Goal: Task Accomplishment & Management: Manage account settings

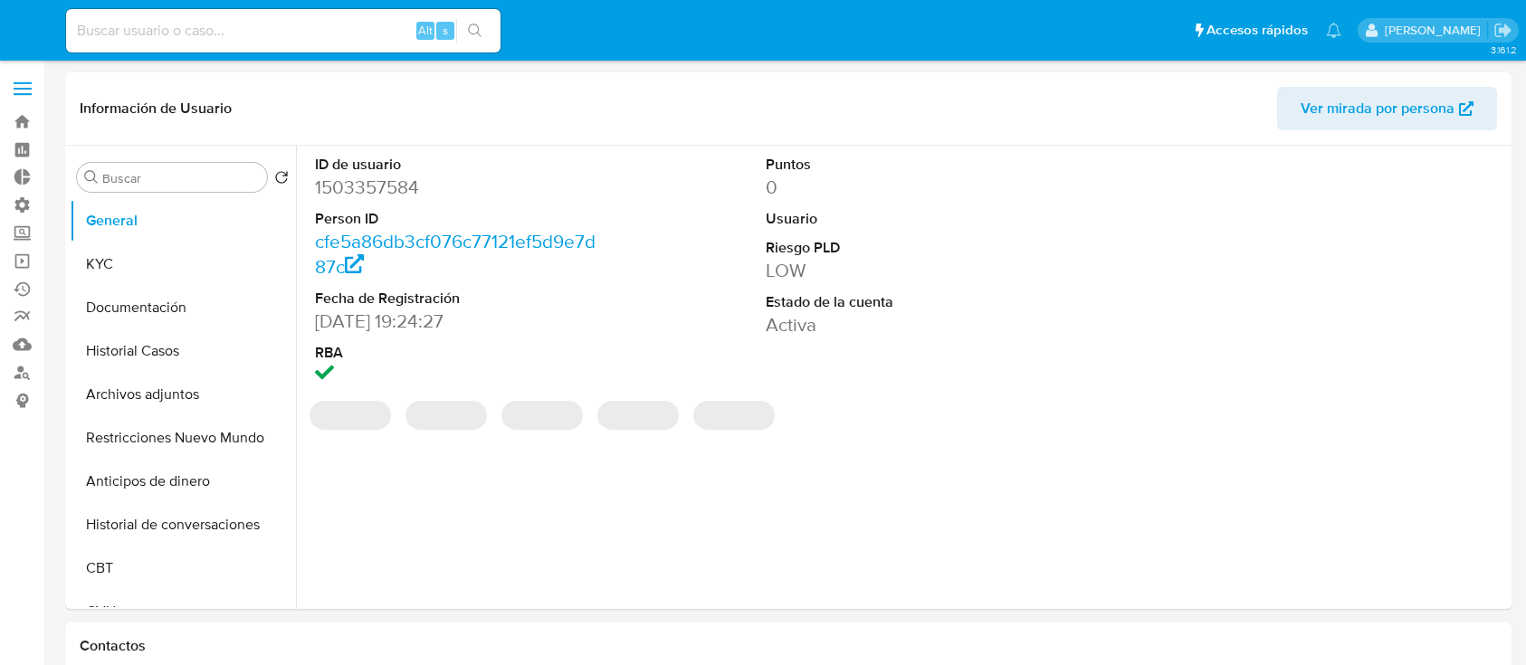
select select "10"
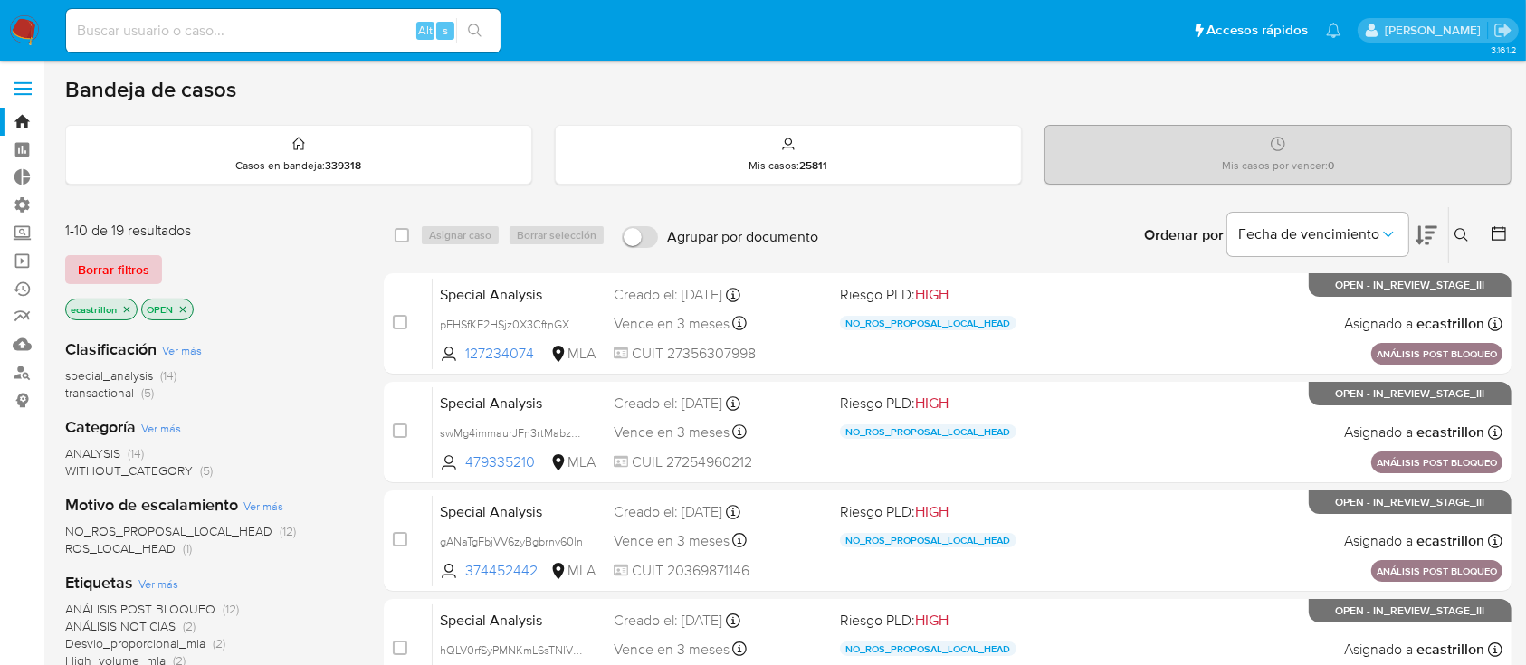
click at [133, 257] on span "Borrar filtros" at bounding box center [114, 269] width 72 height 25
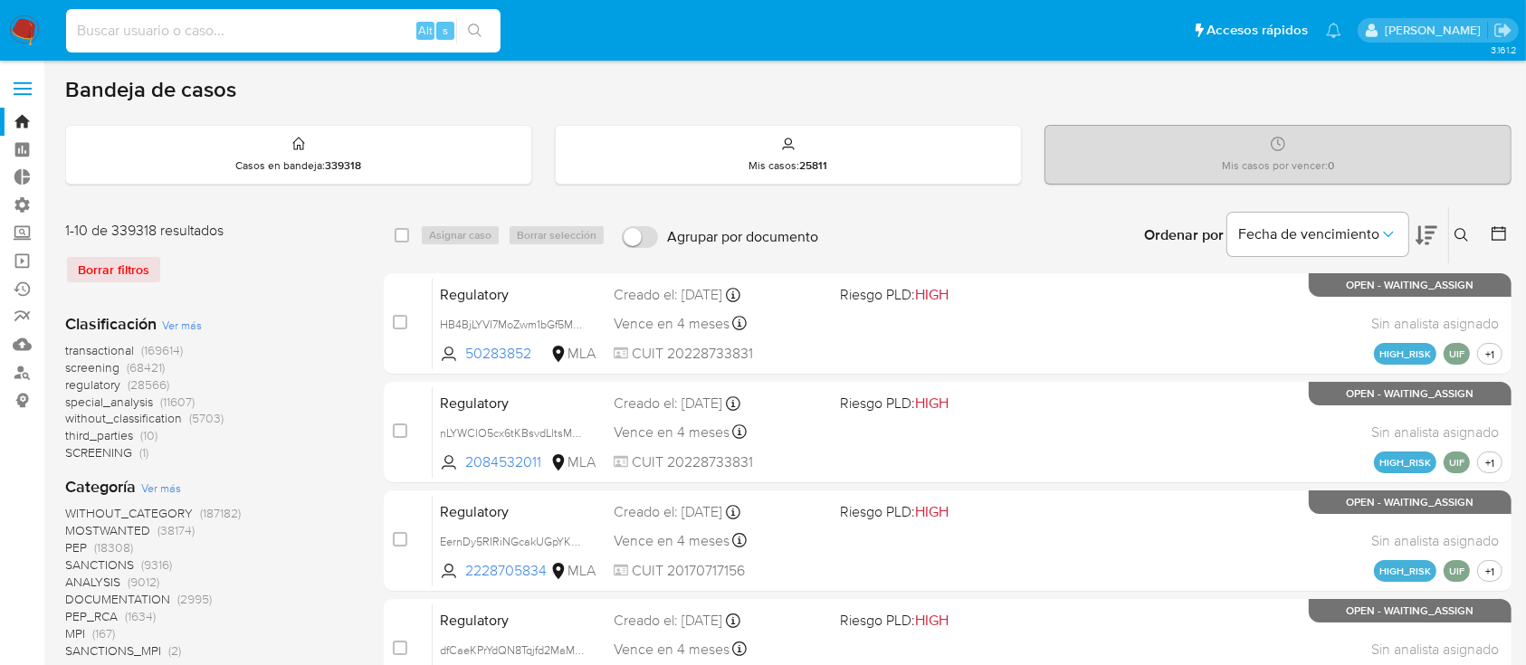
click at [148, 33] on input at bounding box center [283, 31] width 434 height 24
paste input "91647894"
type input "91647894"
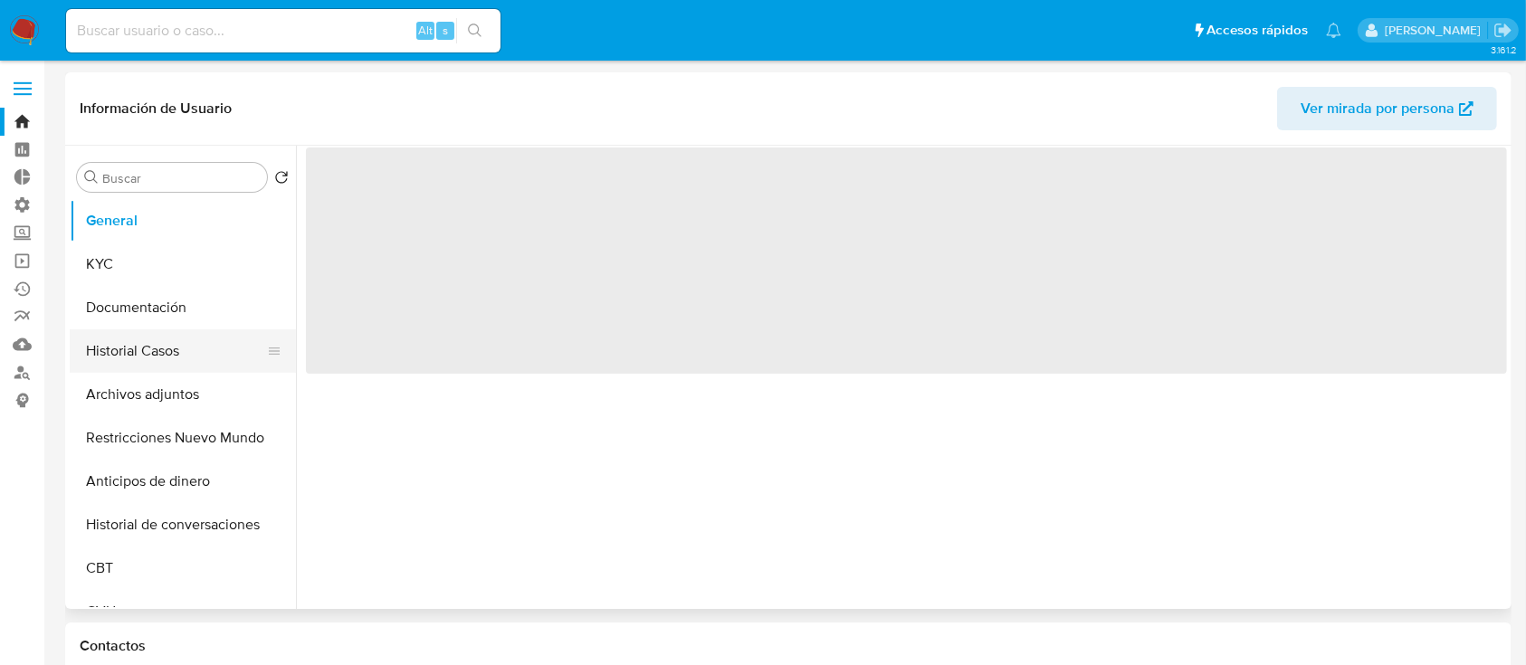
select select "10"
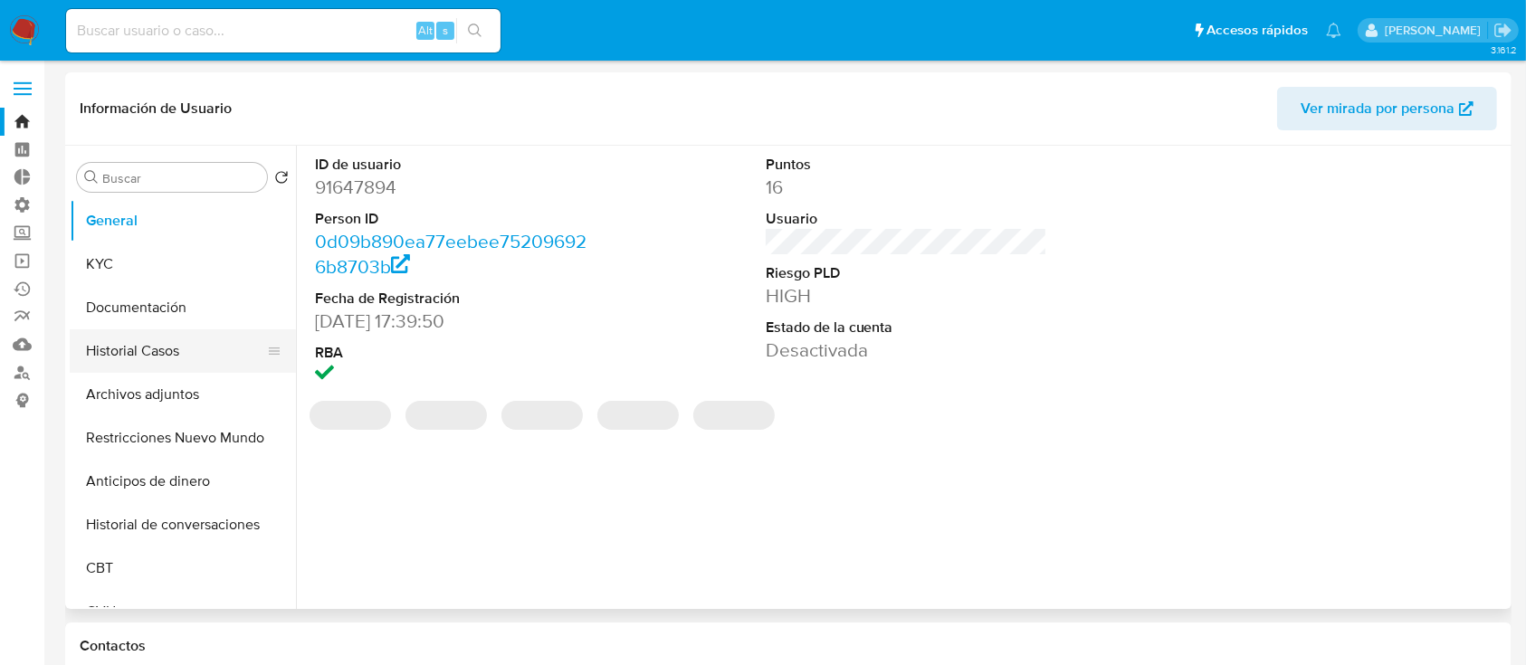
click at [113, 338] on button "Historial Casos" at bounding box center [176, 350] width 212 height 43
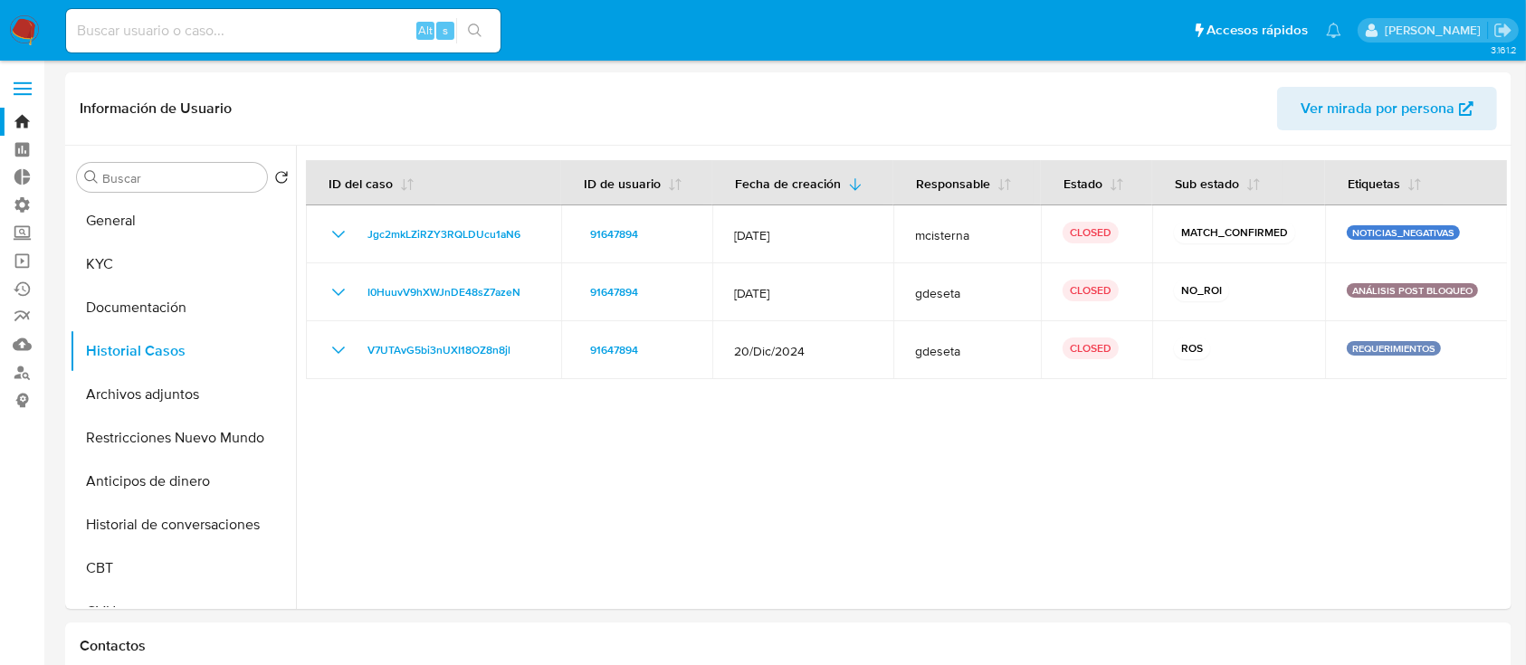
click at [24, 81] on span at bounding box center [23, 82] width 18 height 3
click at [0, 0] on input "checkbox" at bounding box center [0, 0] width 0 height 0
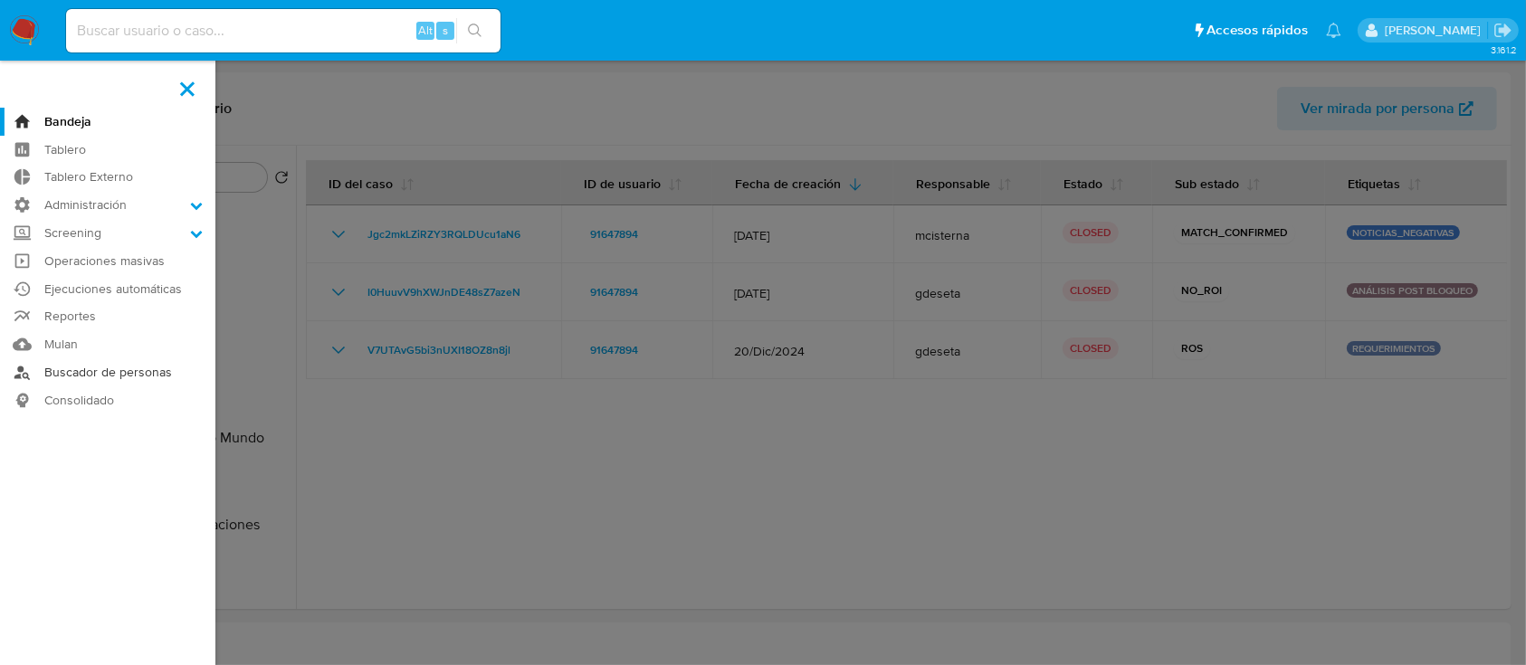
click at [98, 372] on link "Buscador de personas" at bounding box center [107, 372] width 215 height 28
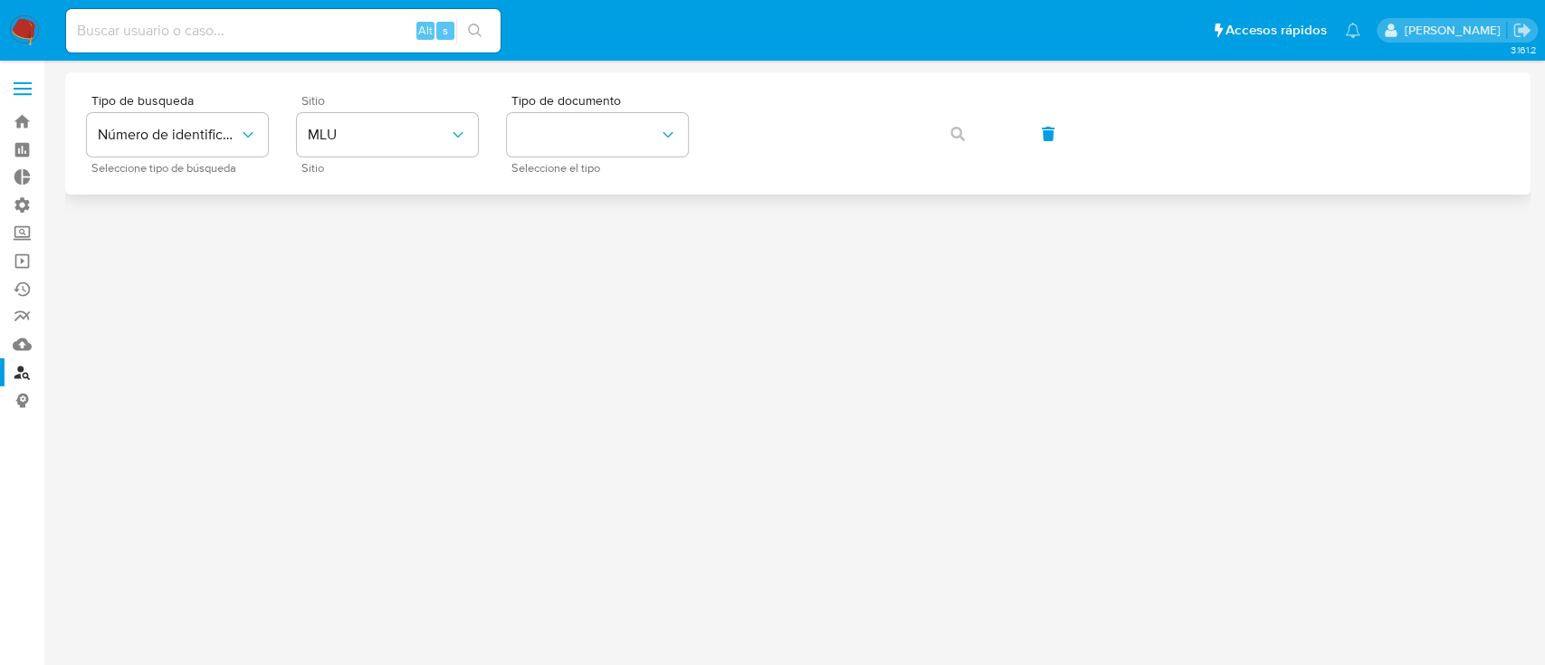
click at [368, 108] on div "Sitio MLU Sitio" at bounding box center [387, 133] width 181 height 79
click at [382, 132] on span "MLU" at bounding box center [378, 135] width 141 height 18
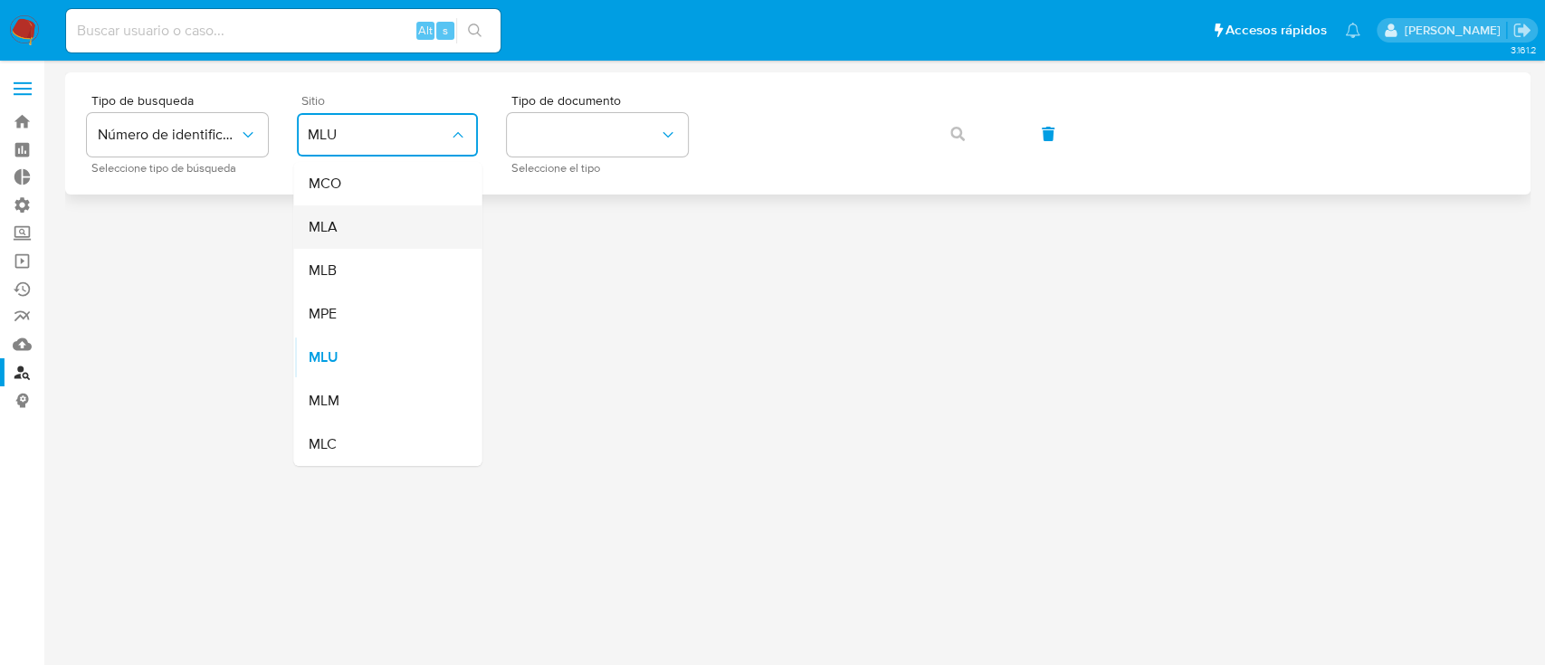
click at [407, 224] on div "MLA" at bounding box center [382, 226] width 148 height 43
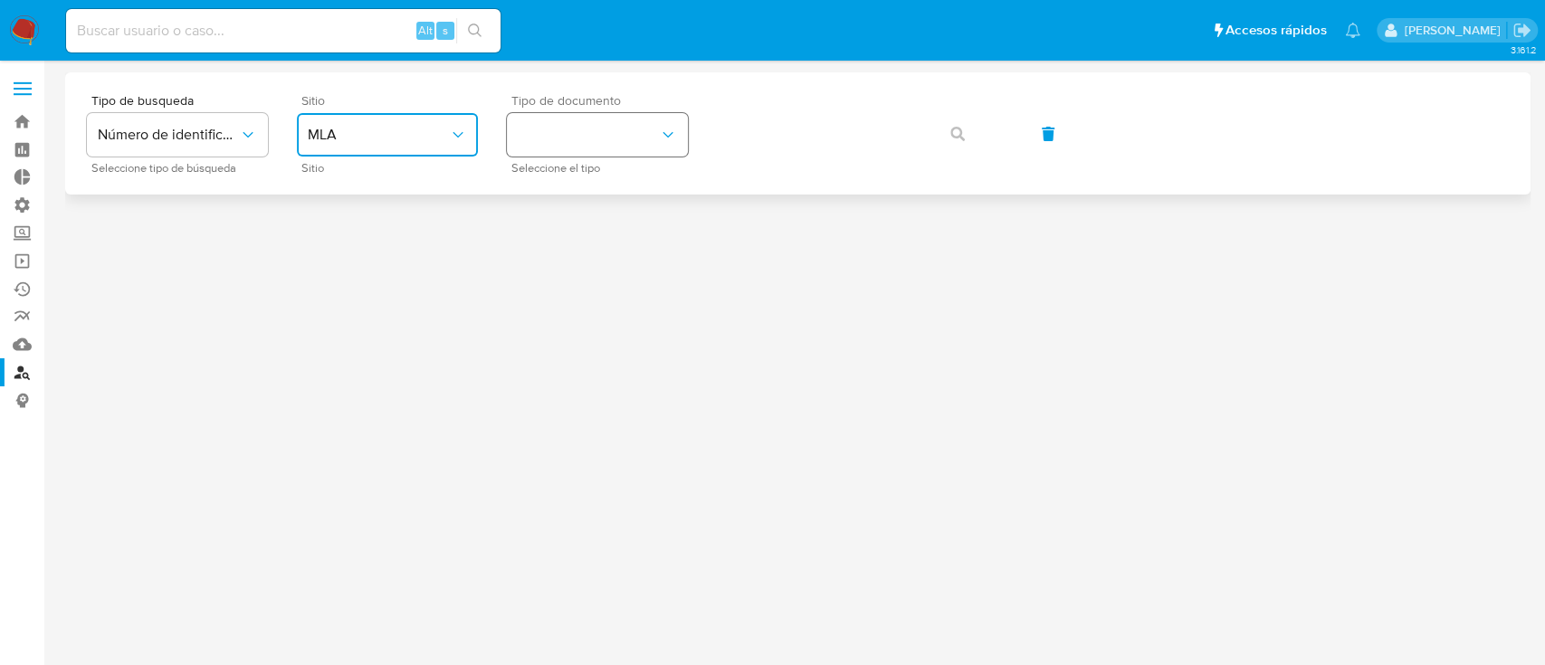
click at [573, 138] on button "identificationType" at bounding box center [597, 134] width 181 height 43
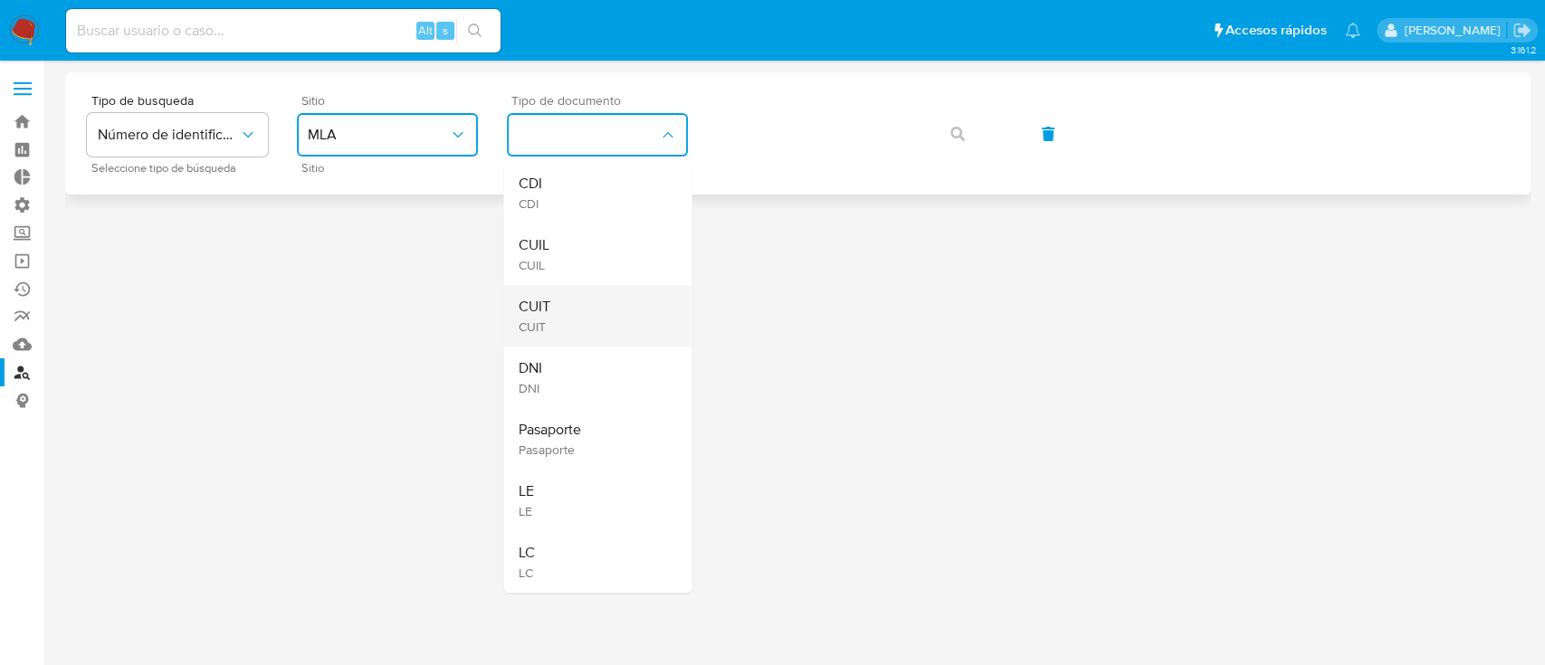
click at [601, 298] on div "CUIT CUIT" at bounding box center [592, 316] width 148 height 62
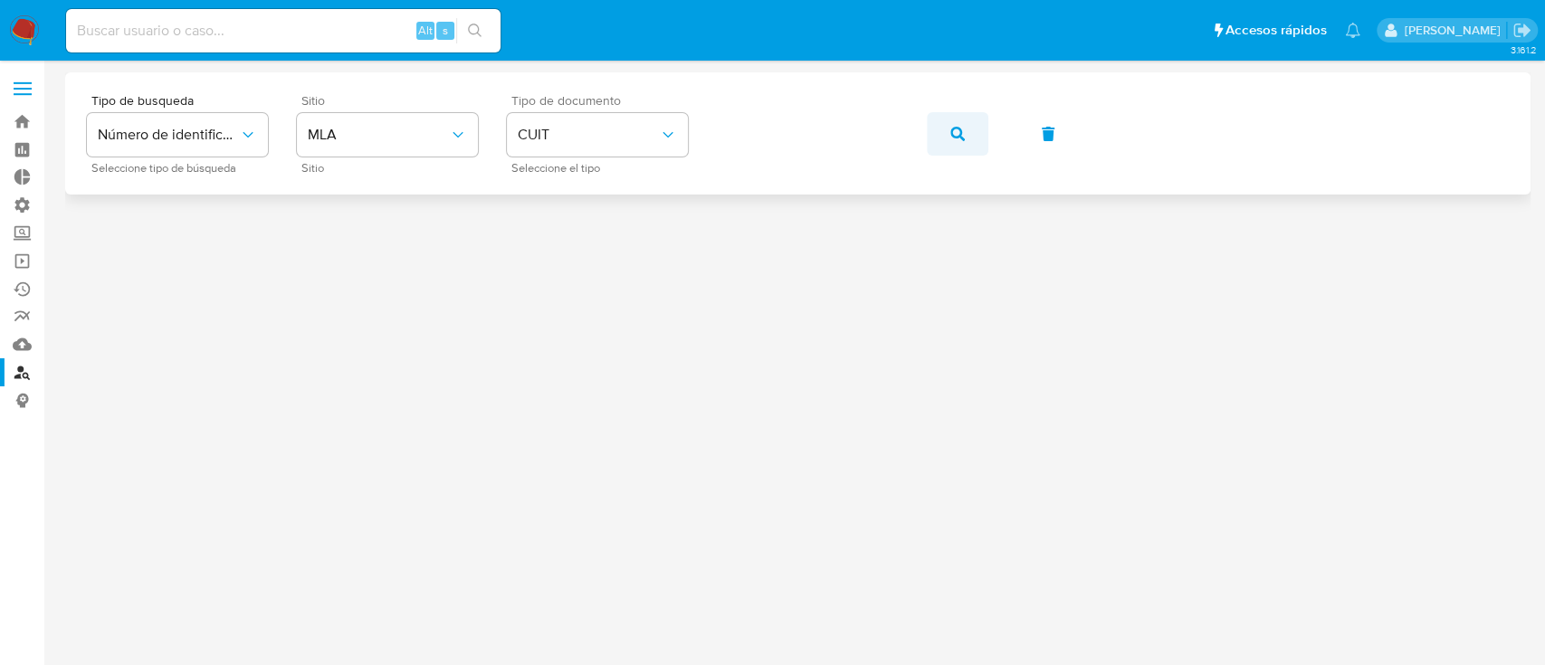
click at [971, 131] on button "button" at bounding box center [958, 133] width 62 height 43
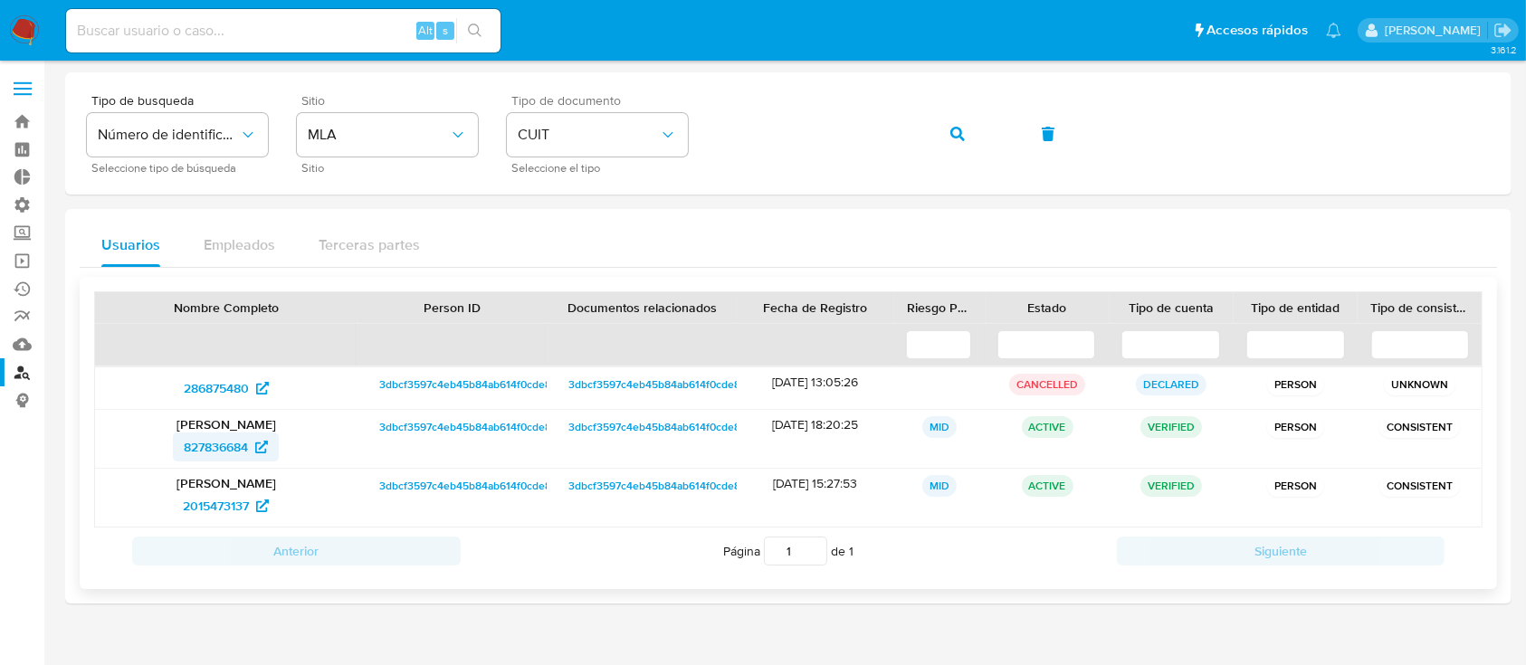
click at [207, 449] on span "827836684" at bounding box center [216, 447] width 64 height 29
click at [216, 503] on span "2015473137" at bounding box center [216, 505] width 66 height 29
click at [210, 387] on span "286875480" at bounding box center [216, 388] width 65 height 29
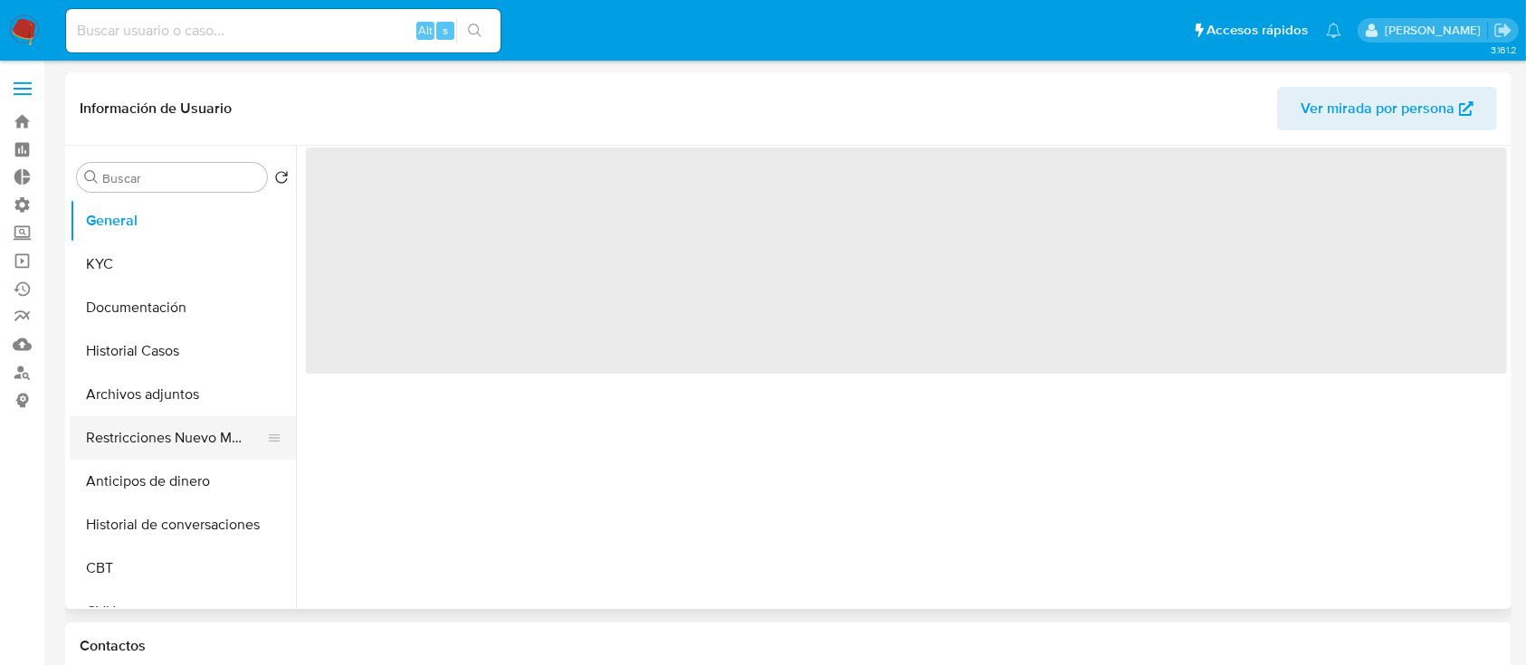
select select "10"
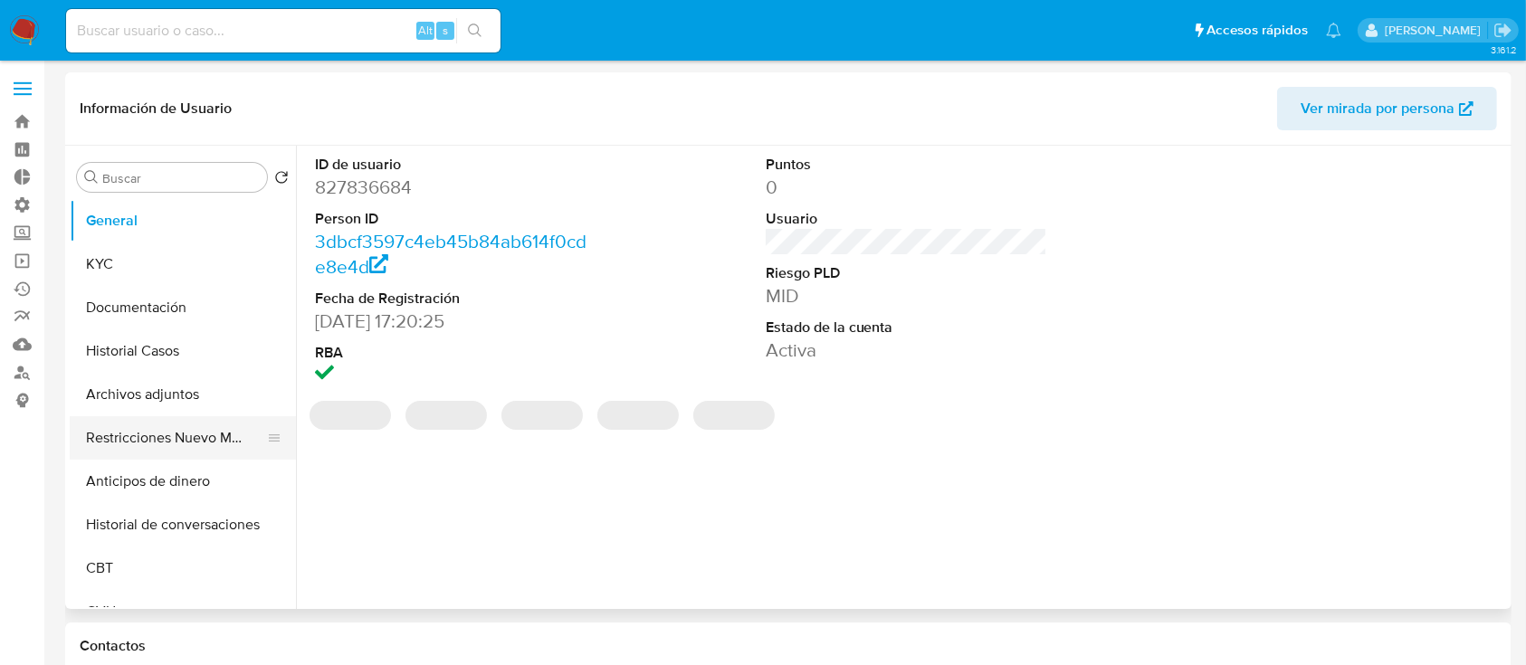
click at [137, 424] on button "Restricciones Nuevo Mundo" at bounding box center [176, 437] width 212 height 43
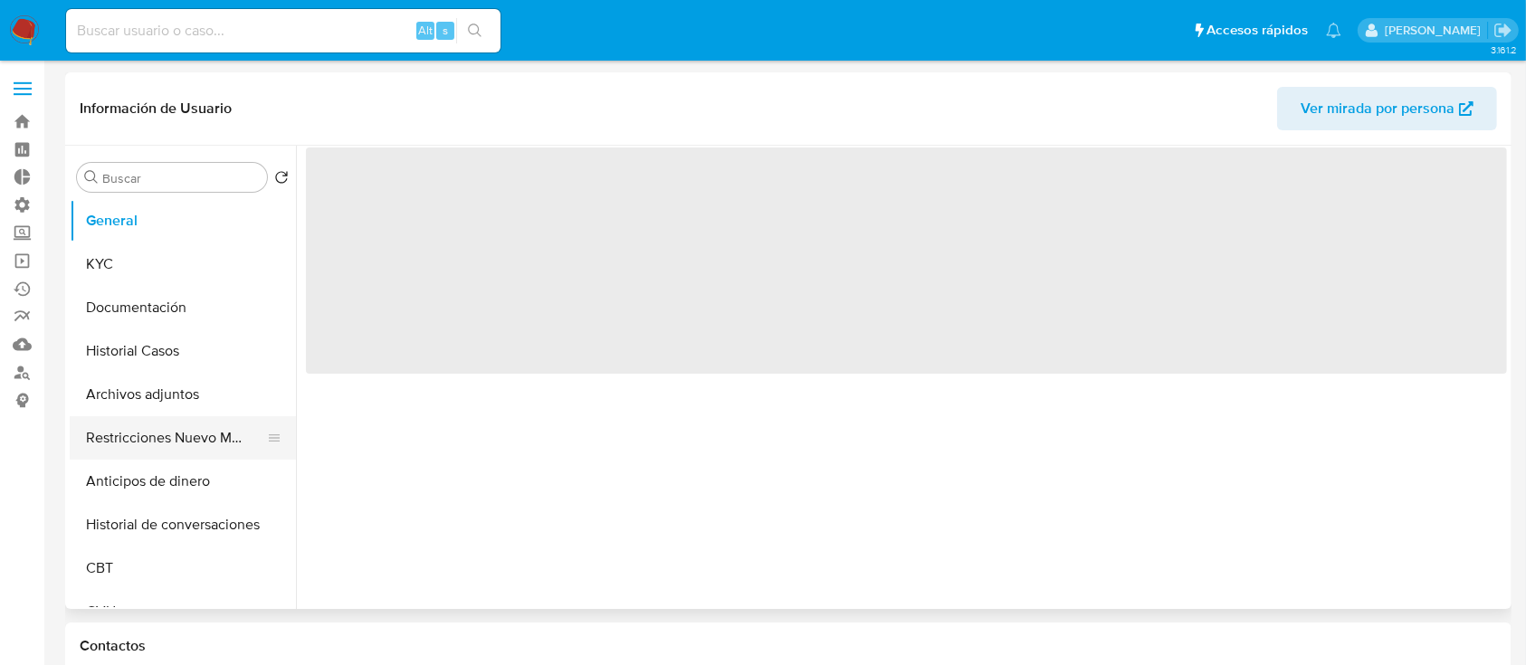
select select "10"
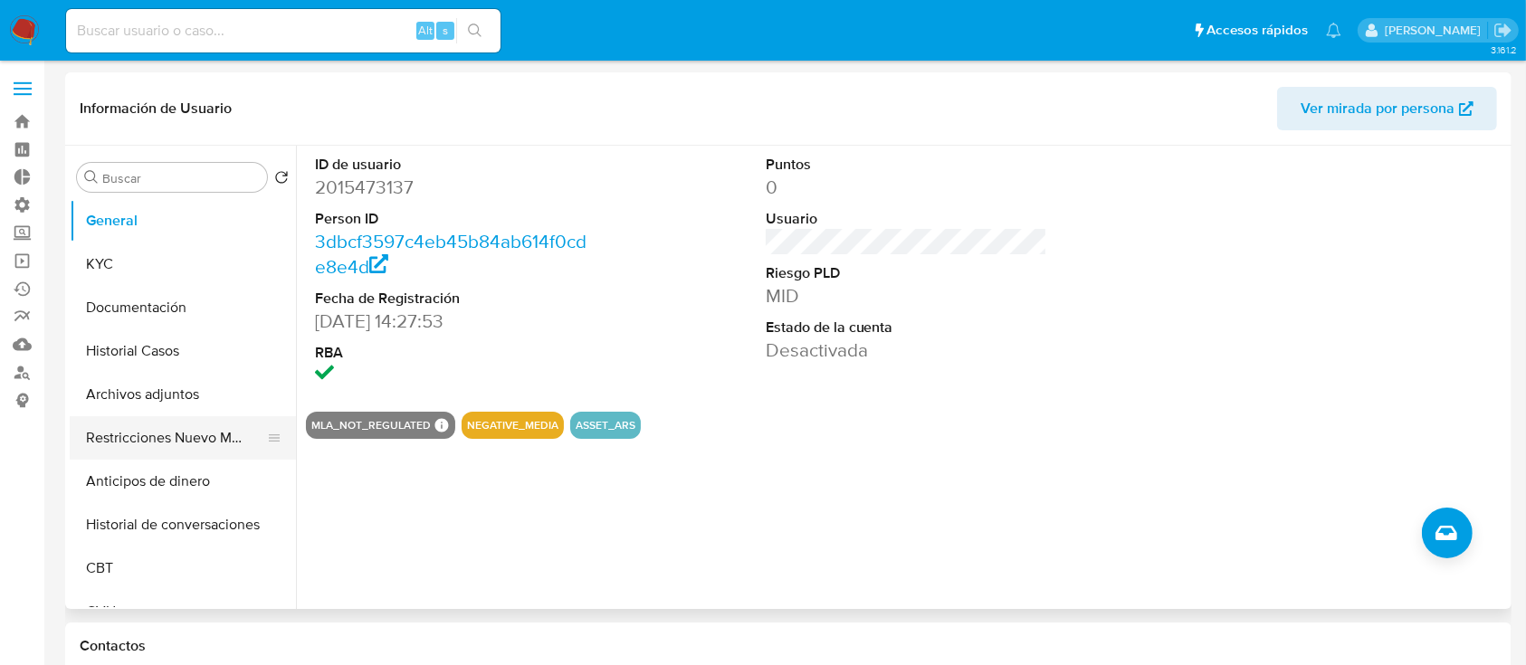
click at [181, 437] on button "Restricciones Nuevo Mundo" at bounding box center [176, 437] width 212 height 43
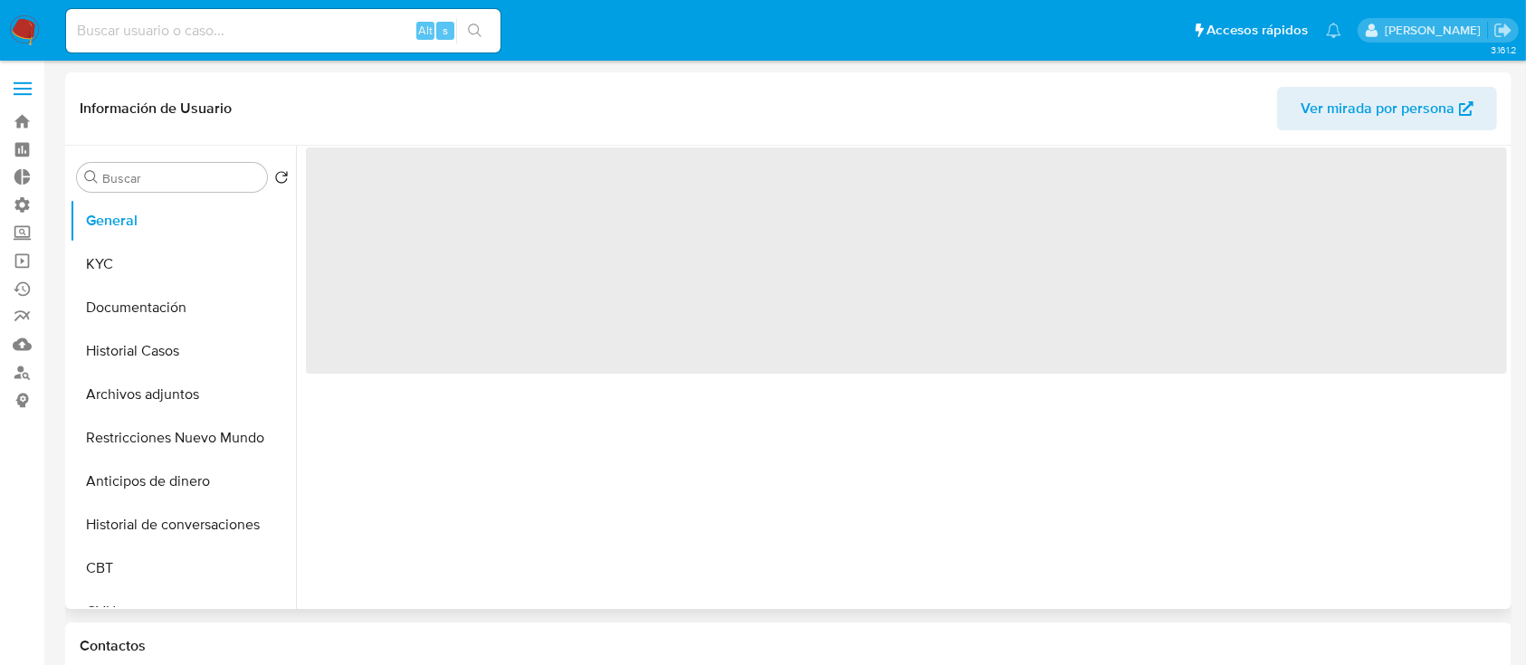
select select "10"
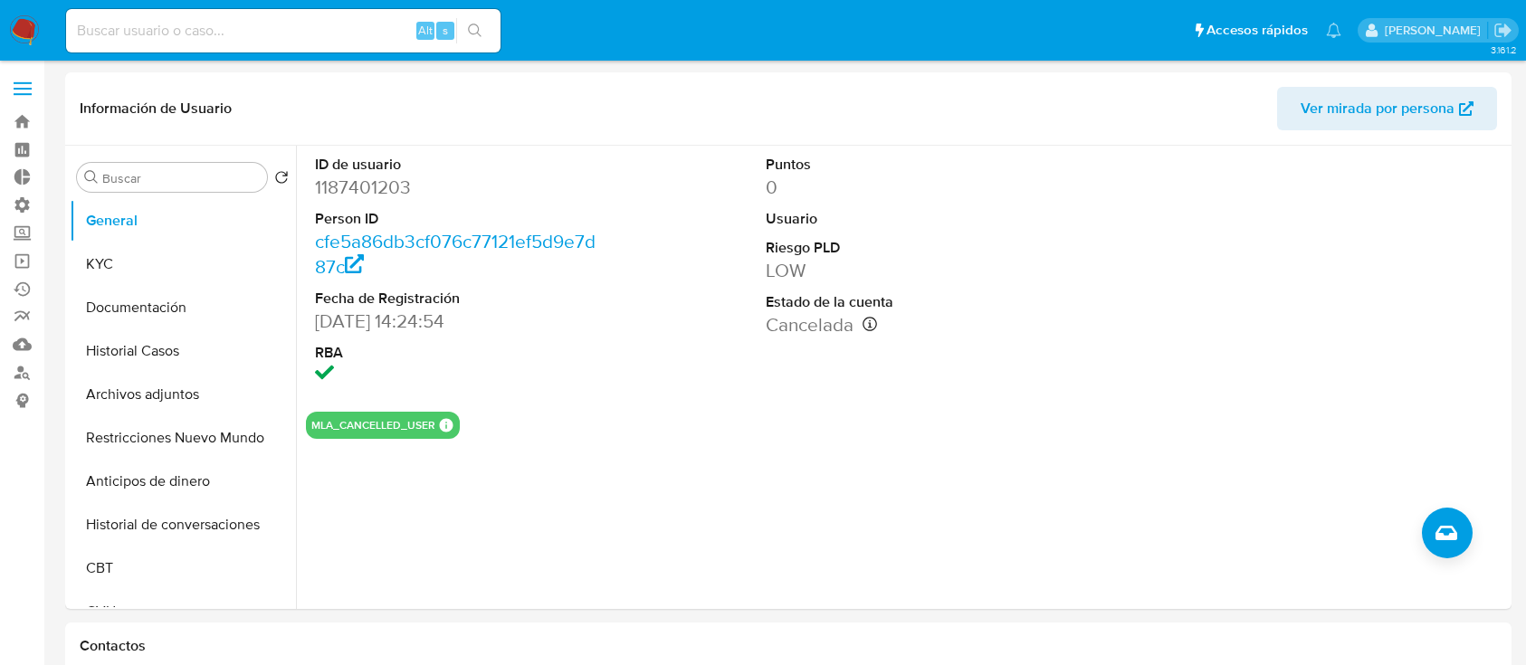
select select "10"
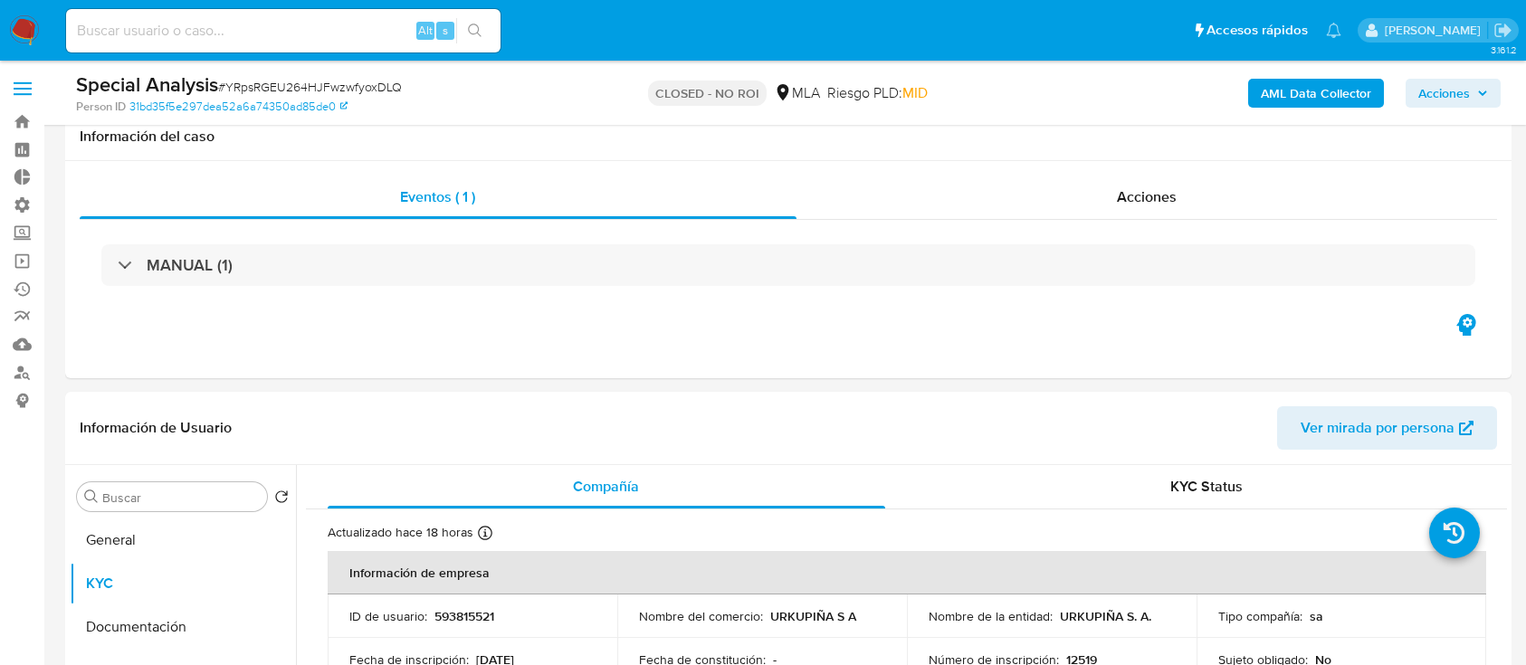
select select "10"
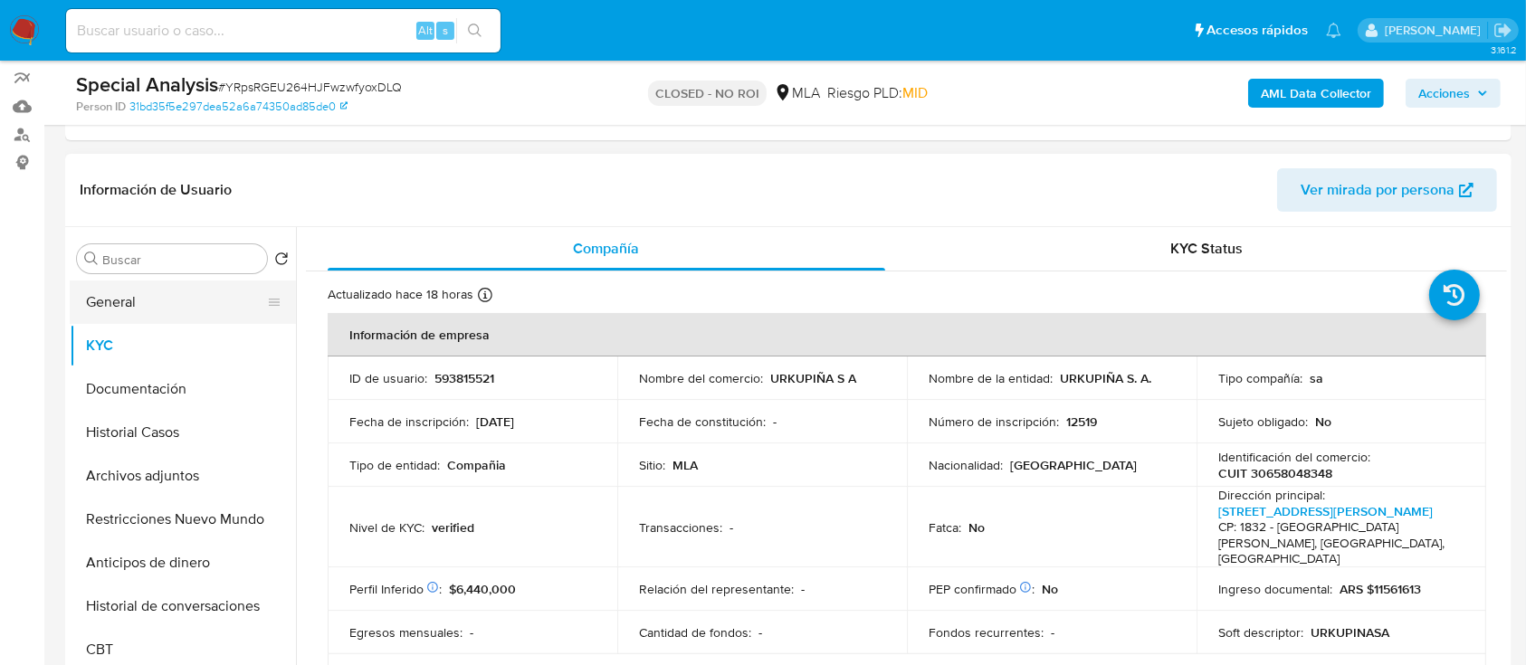
click at [126, 317] on button "General" at bounding box center [176, 302] width 212 height 43
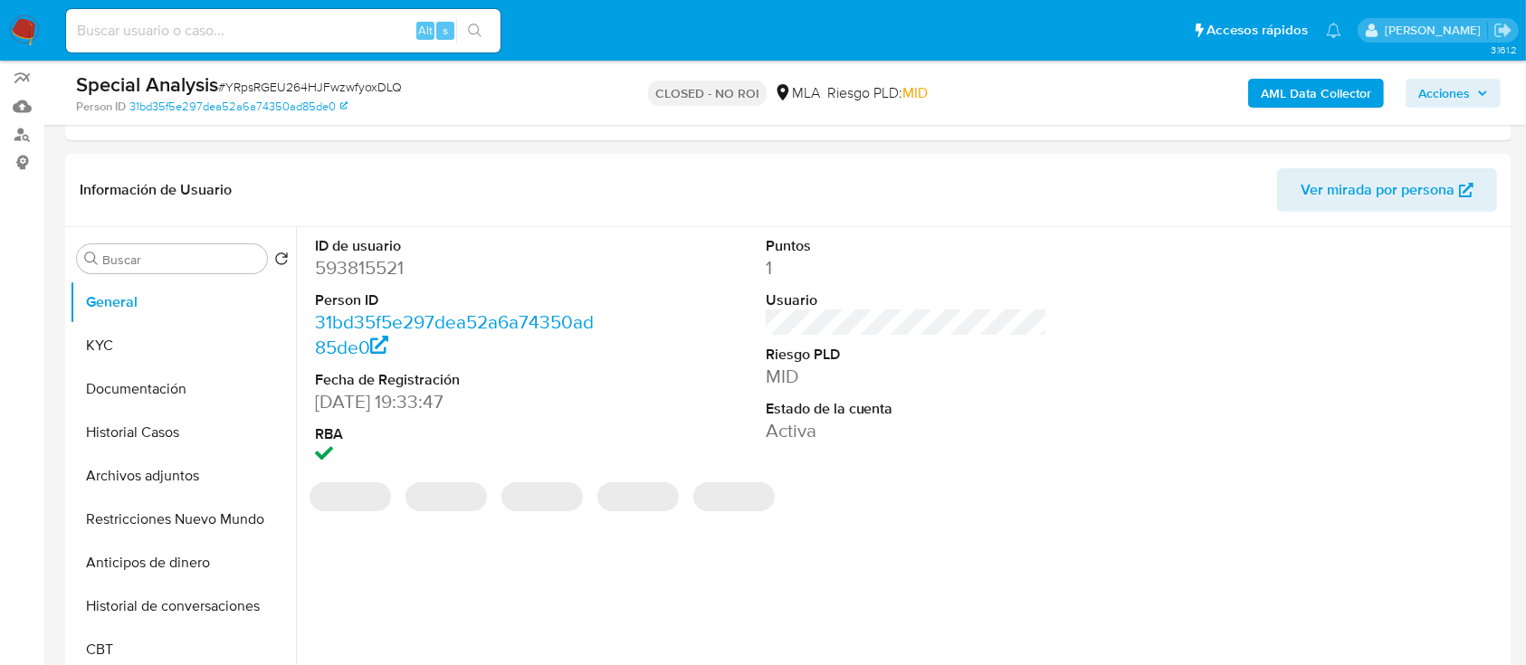
scroll to position [309, 0]
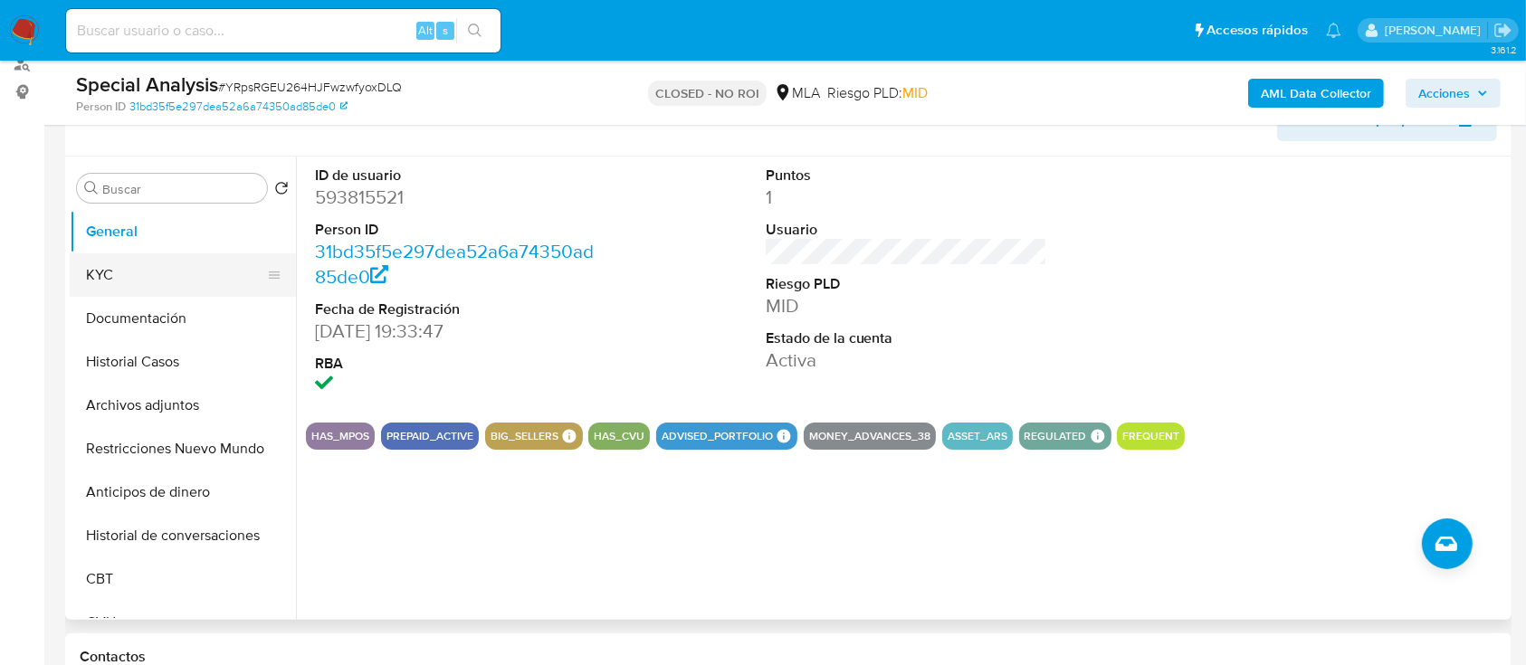
click at [146, 263] on button "KYC" at bounding box center [176, 274] width 212 height 43
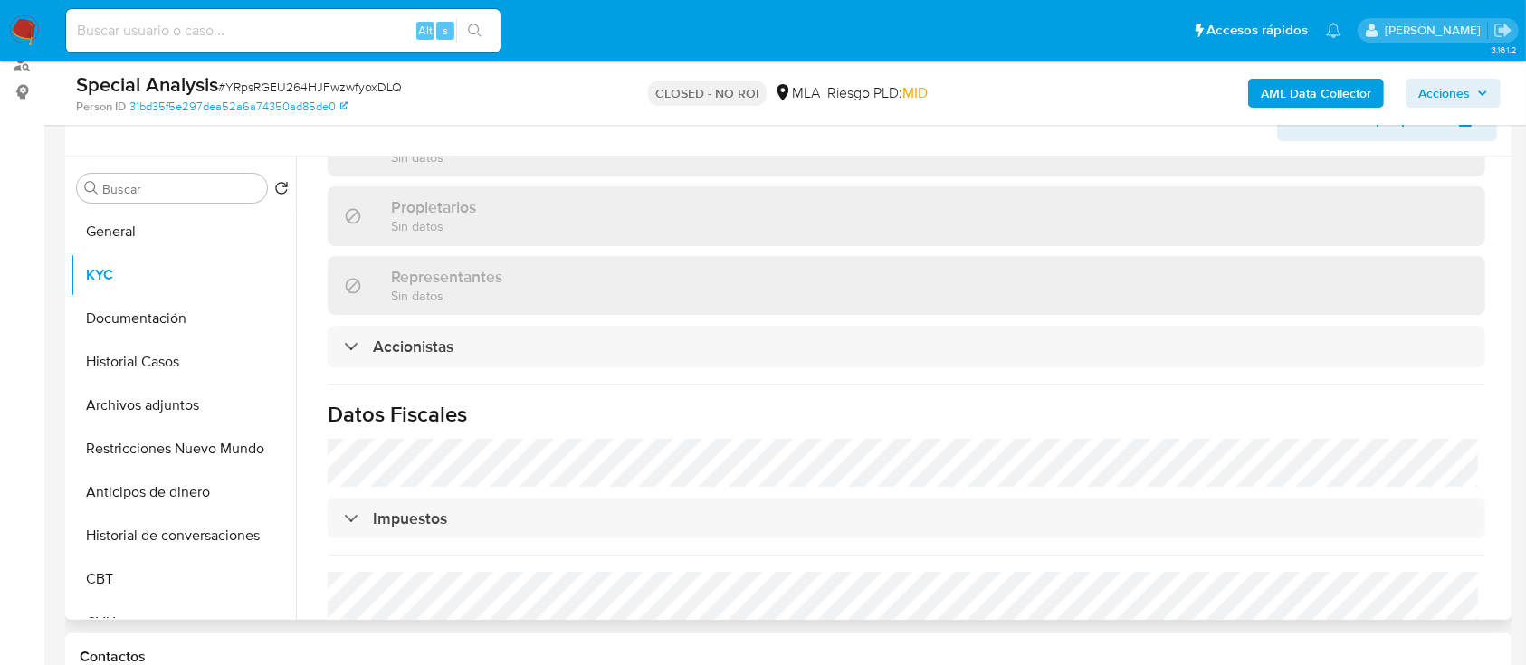
scroll to position [1139, 0]
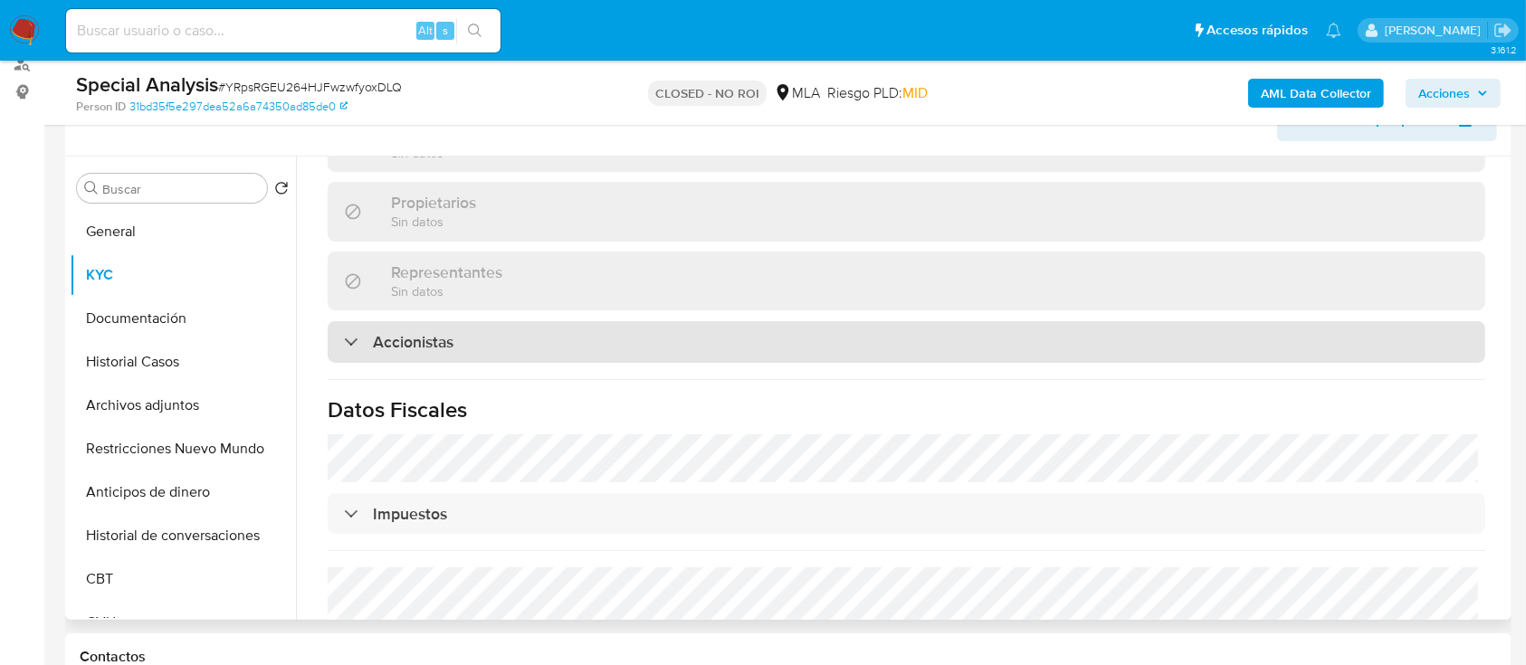
click at [452, 332] on h3 "Accionistas" at bounding box center [413, 342] width 81 height 20
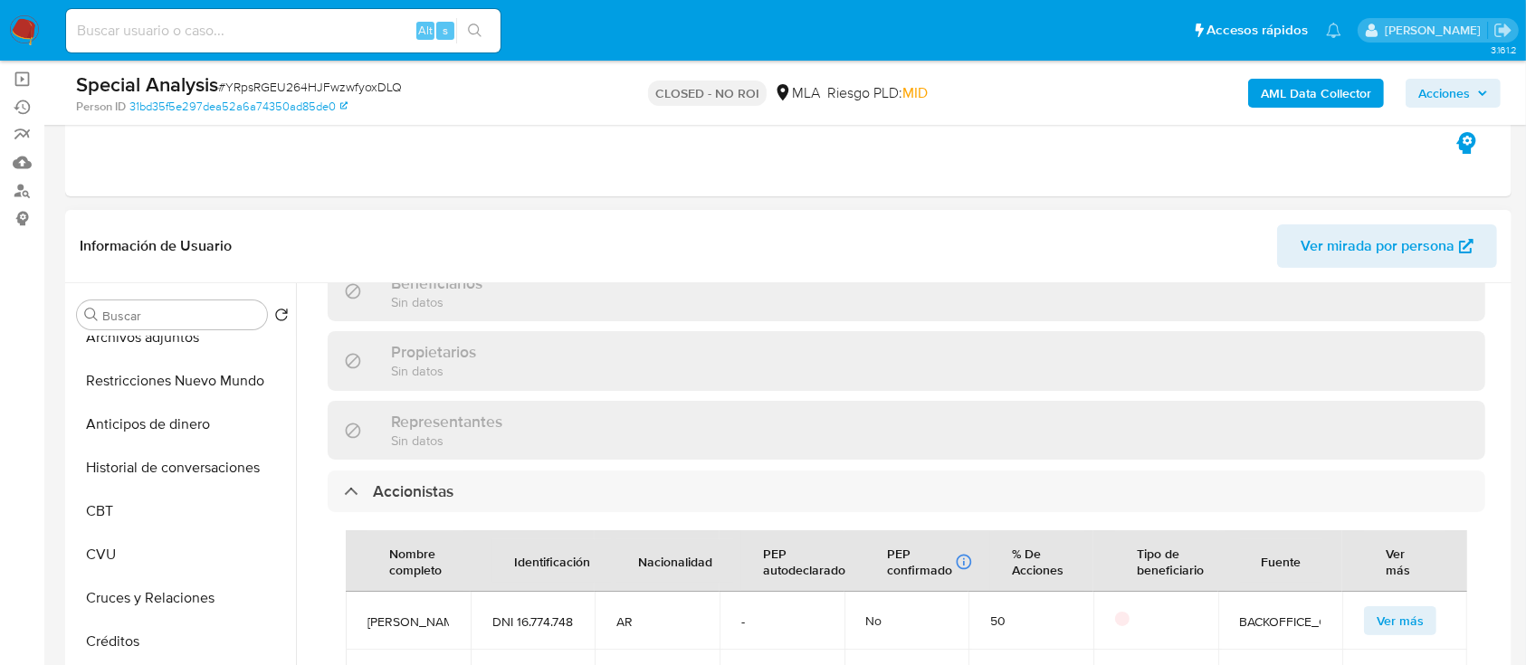
scroll to position [1198, 0]
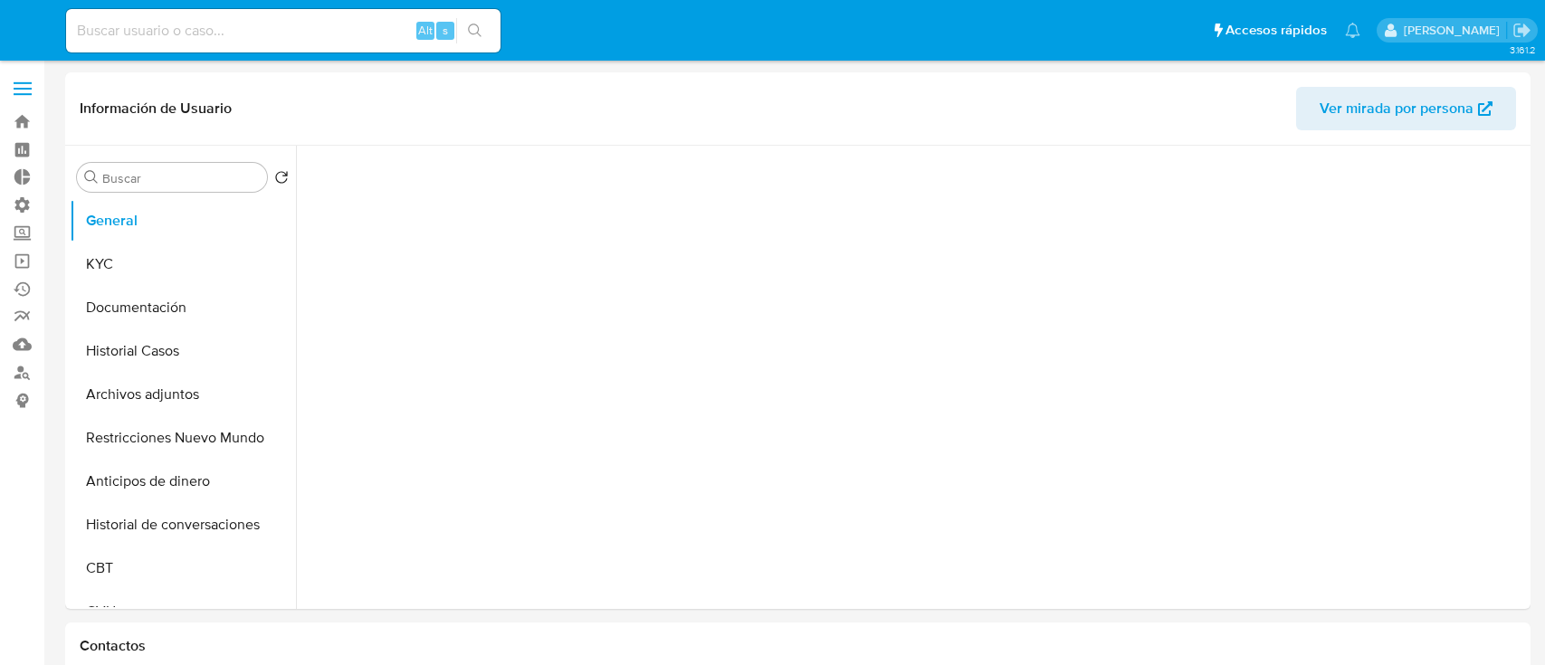
select select "10"
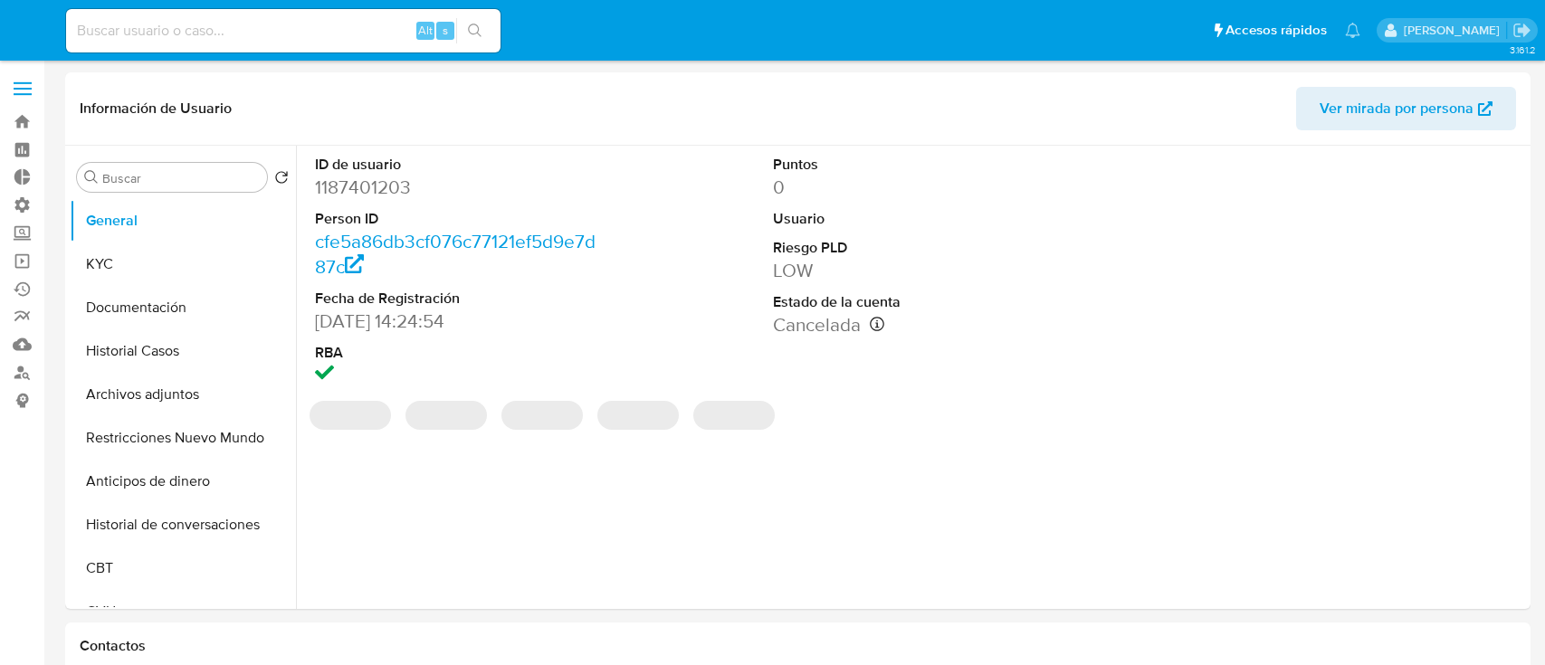
select select "10"
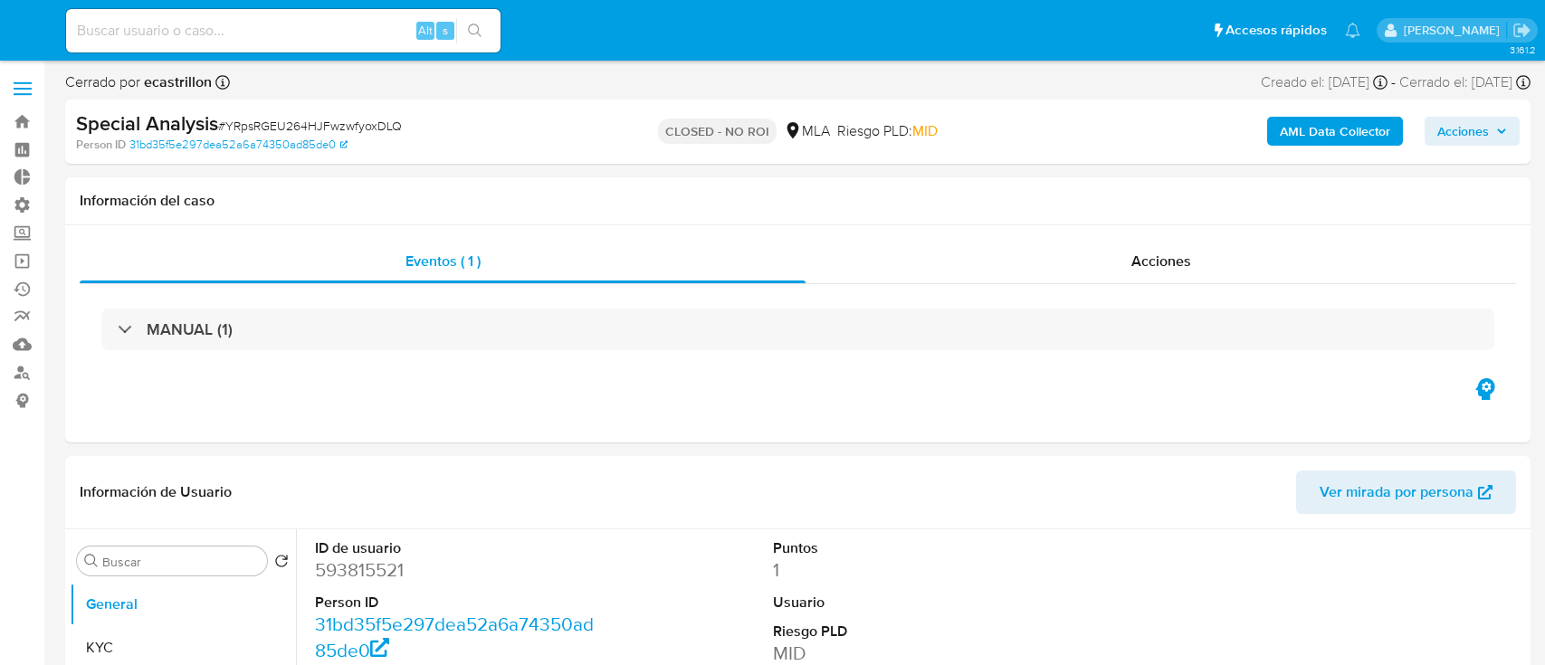
select select "10"
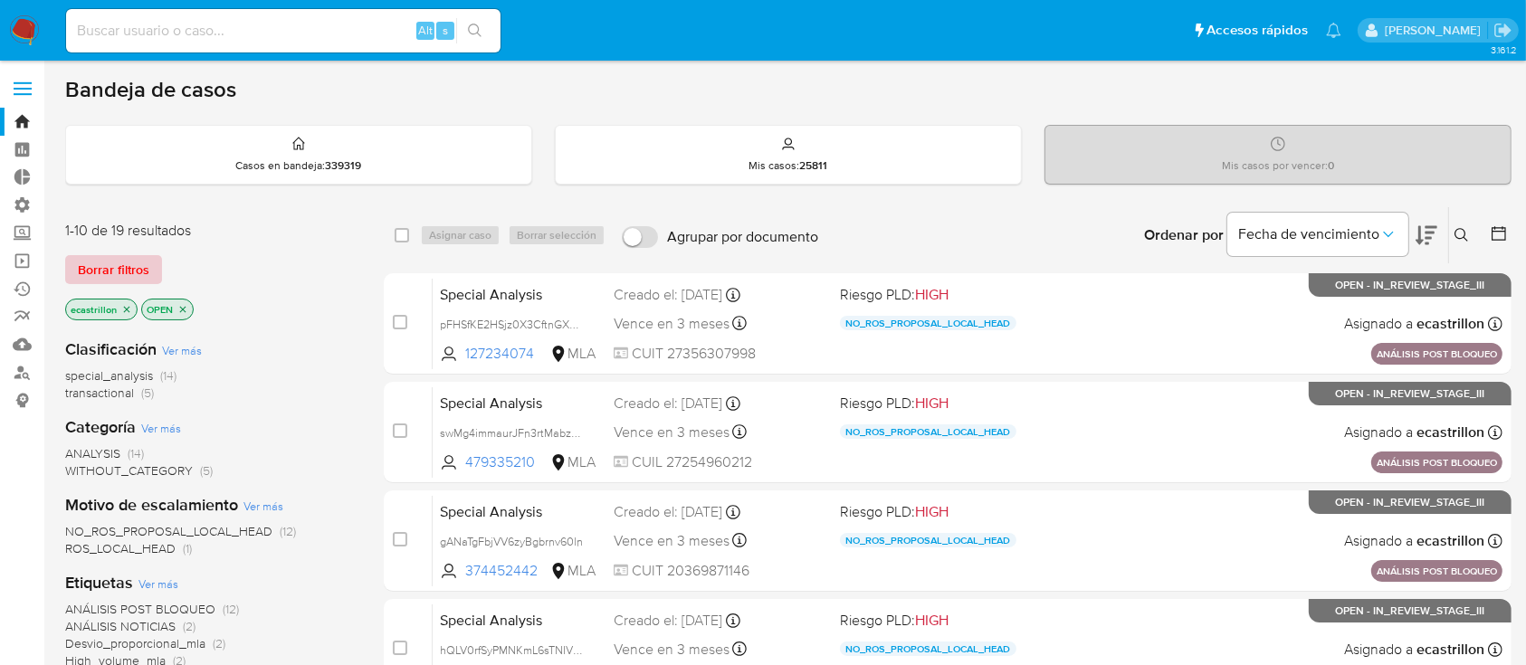
click at [146, 266] on span "Borrar filtros" at bounding box center [114, 269] width 72 height 25
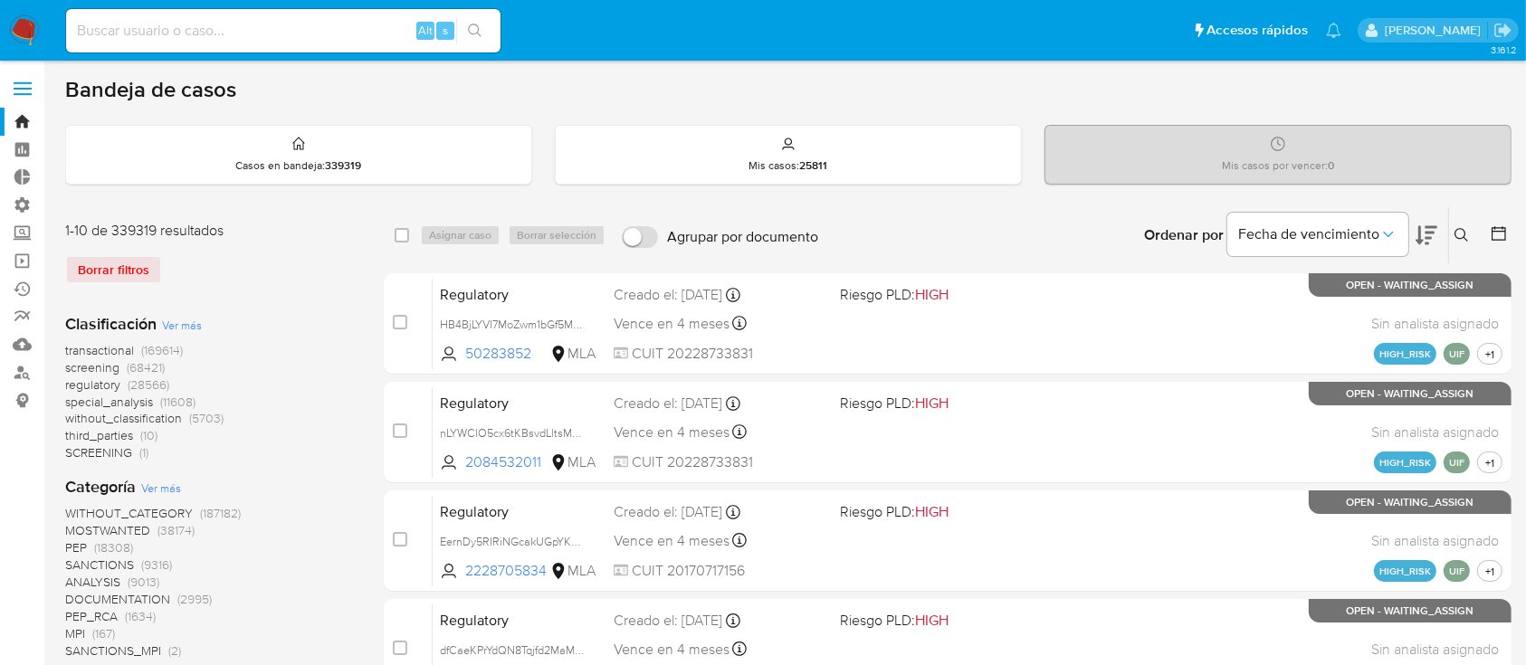
click at [303, 14] on div "Alt s" at bounding box center [283, 30] width 434 height 43
click at [303, 19] on input at bounding box center [283, 31] width 434 height 24
paste input "20Kl5kbPnHgtpHFFJmm5fTbM"
type input "20Kl5kbPnHgtpHFFJmm5fTbM"
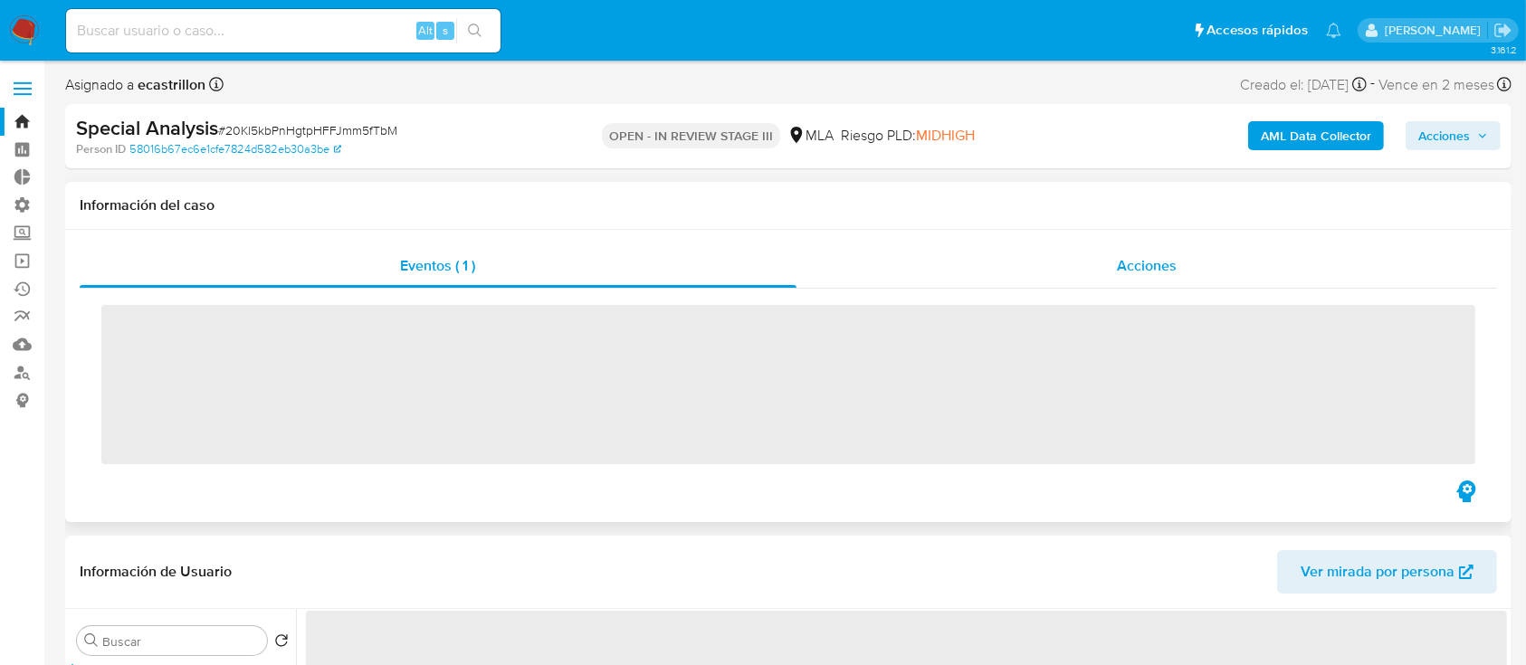
click at [956, 244] on div "Acciones" at bounding box center [1147, 265] width 701 height 43
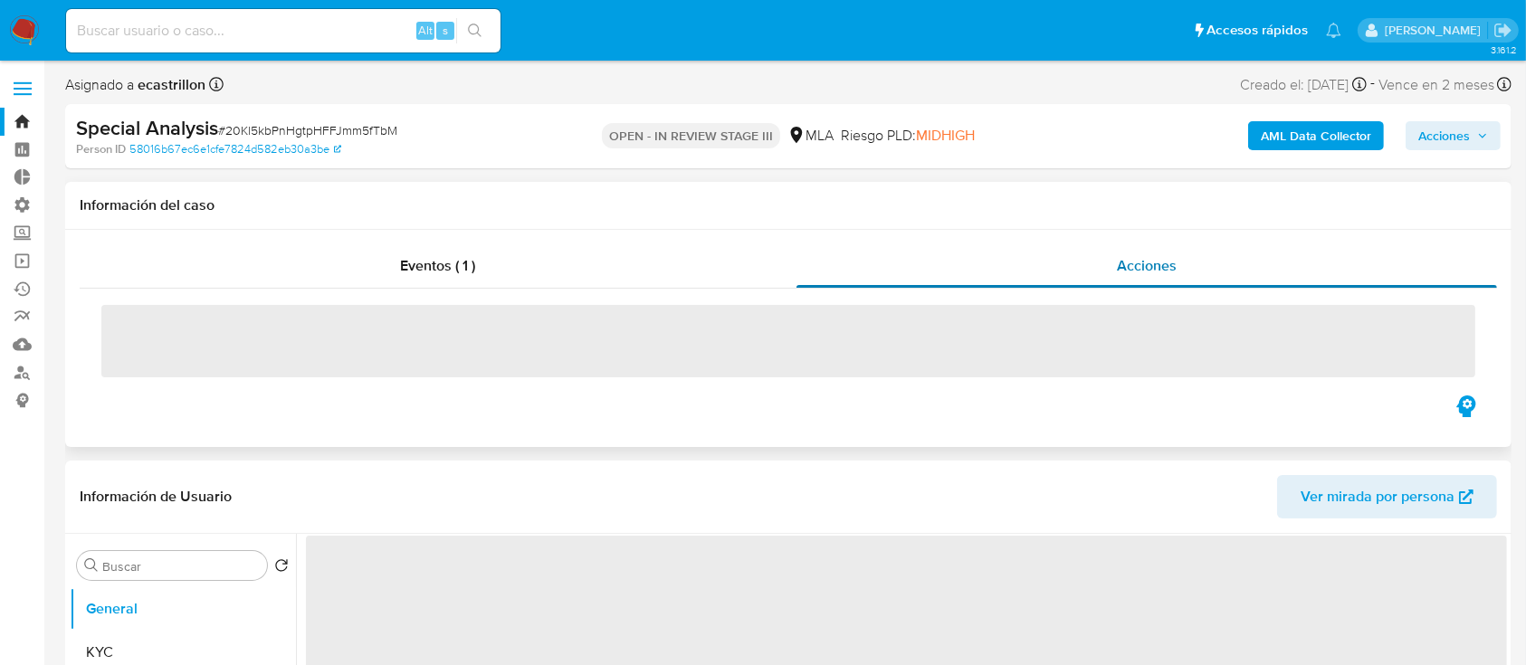
select select "10"
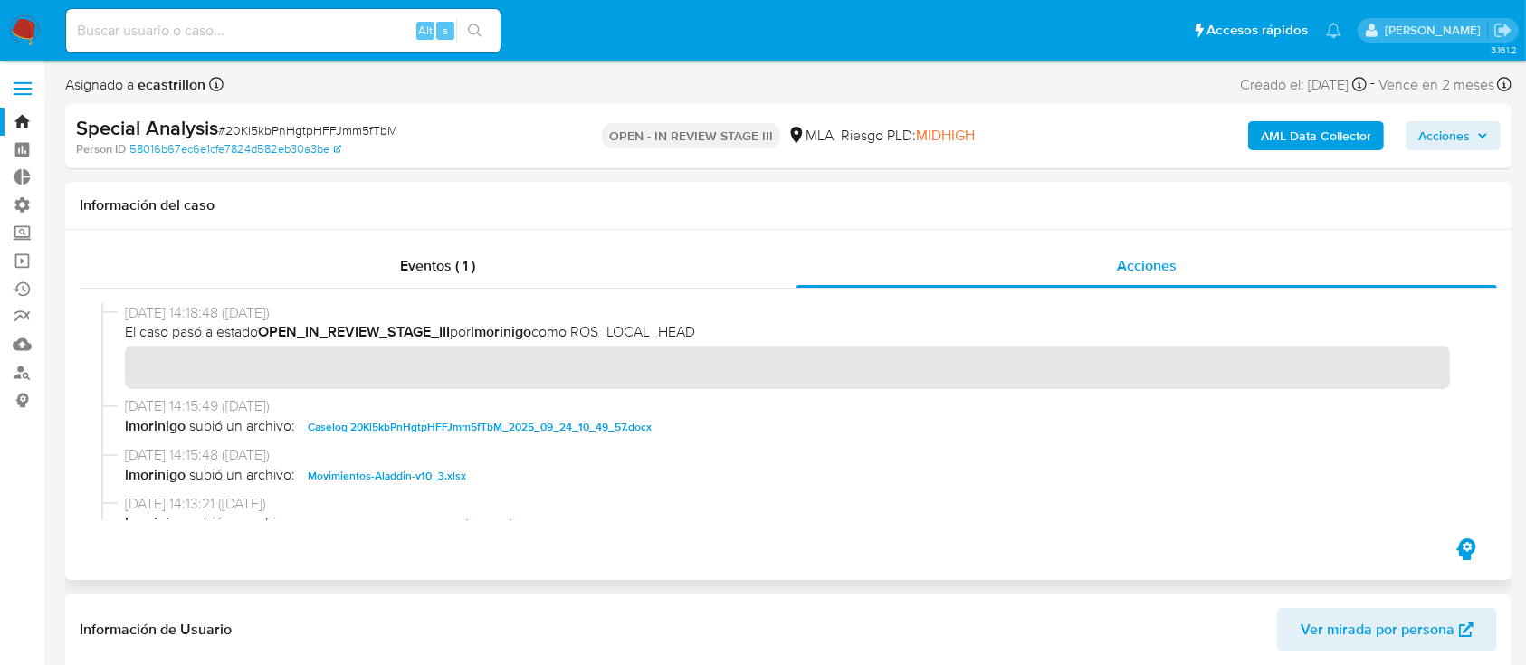
scroll to position [199, 0]
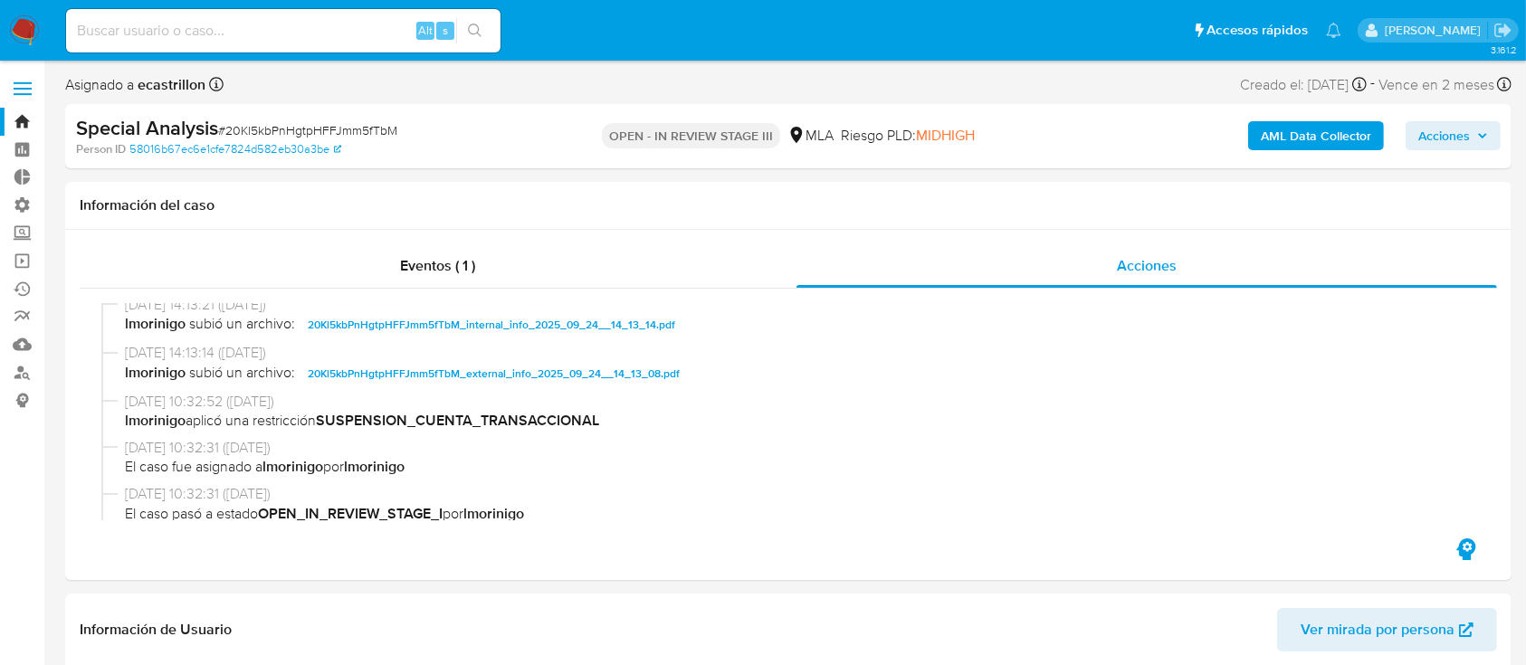
click at [21, 120] on link "Bandeja" at bounding box center [107, 122] width 215 height 28
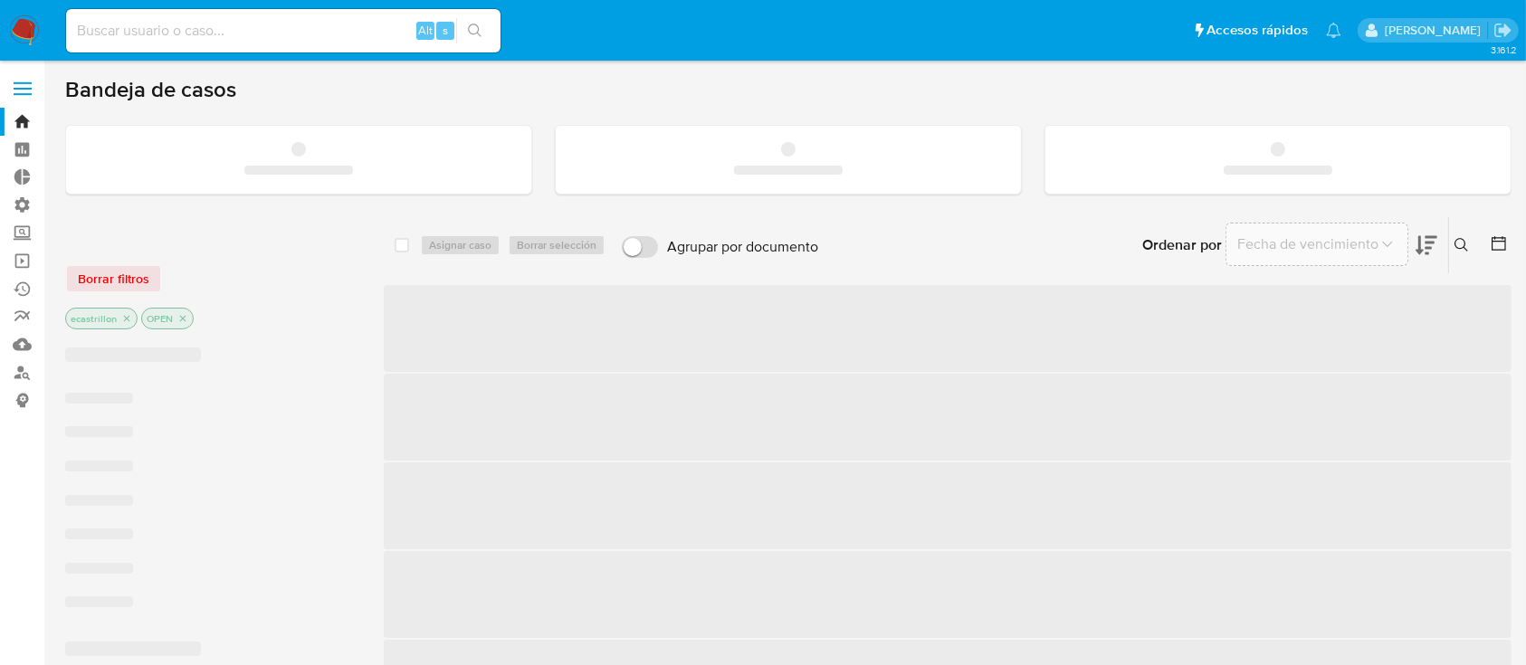
drag, startPoint x: 966, startPoint y: 119, endPoint x: 990, endPoint y: 105, distance: 28.0
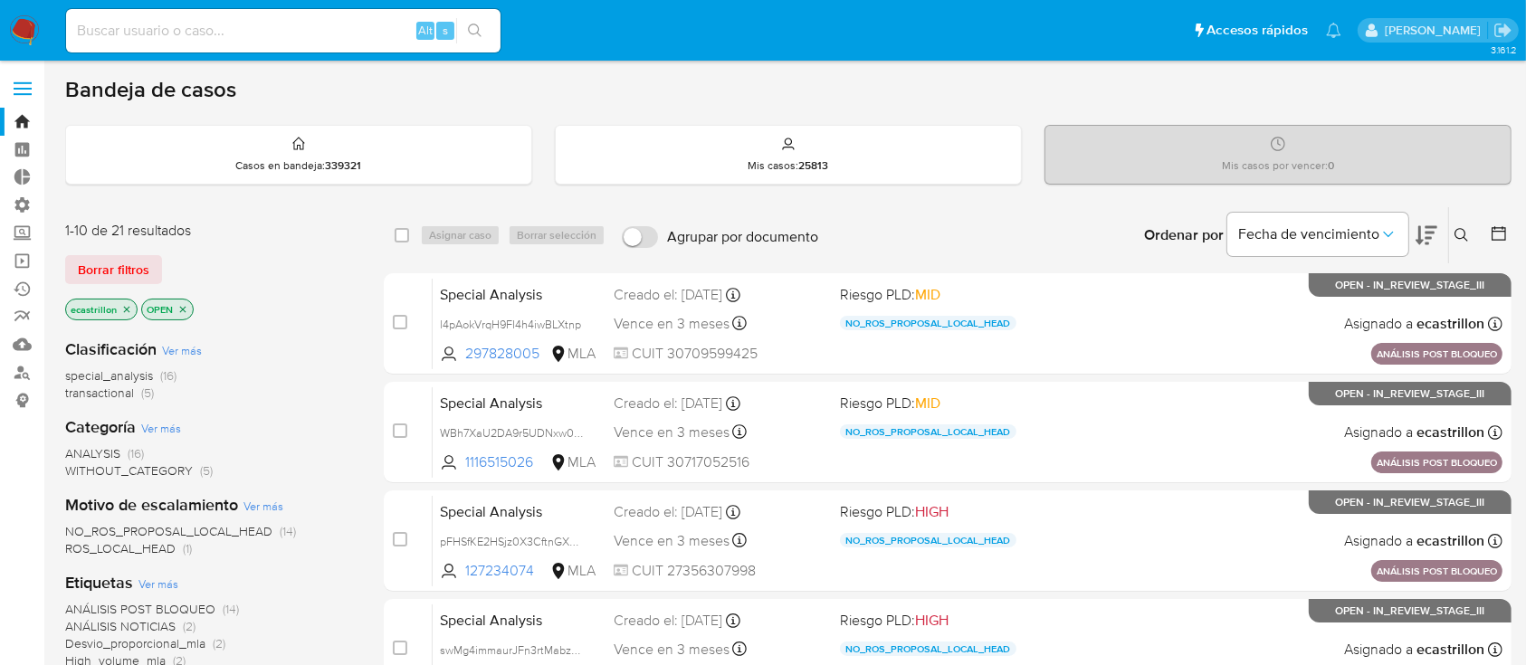
scroll to position [19, 0]
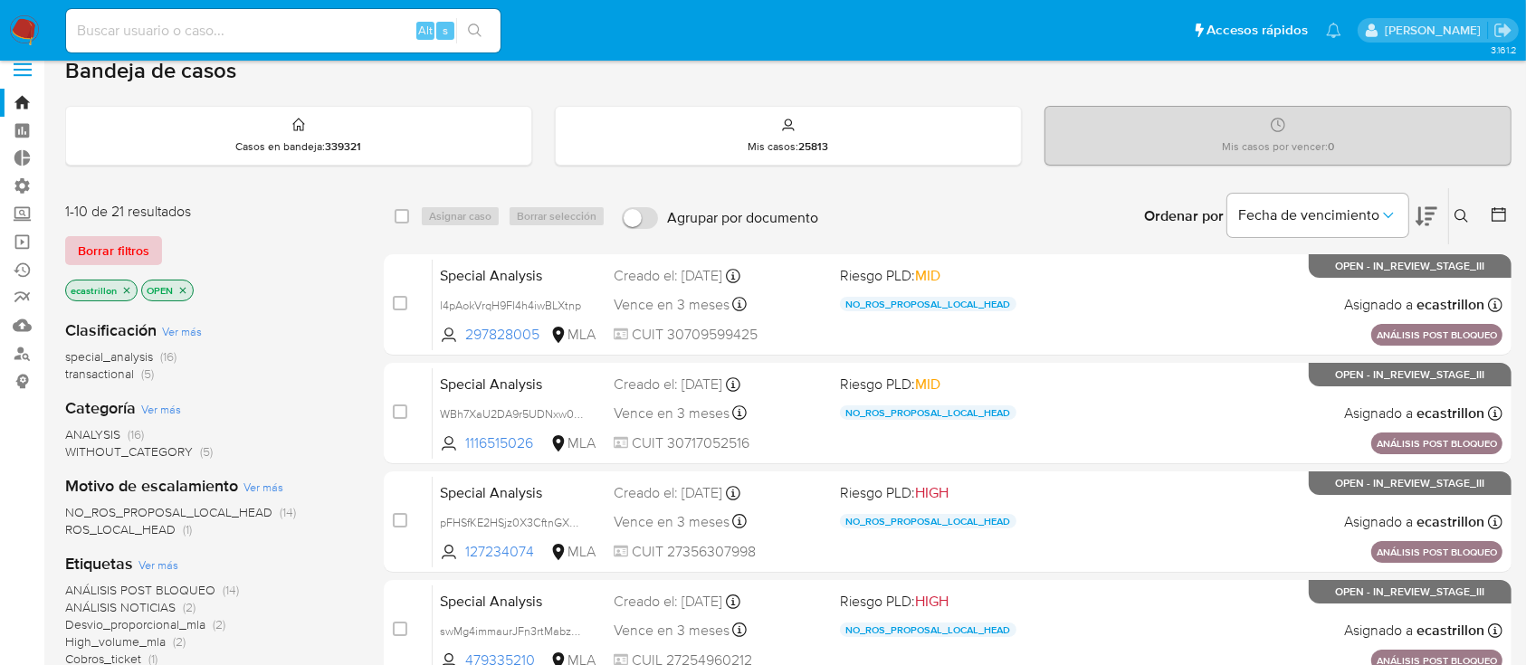
click at [152, 253] on button "Borrar filtros" at bounding box center [113, 250] width 97 height 29
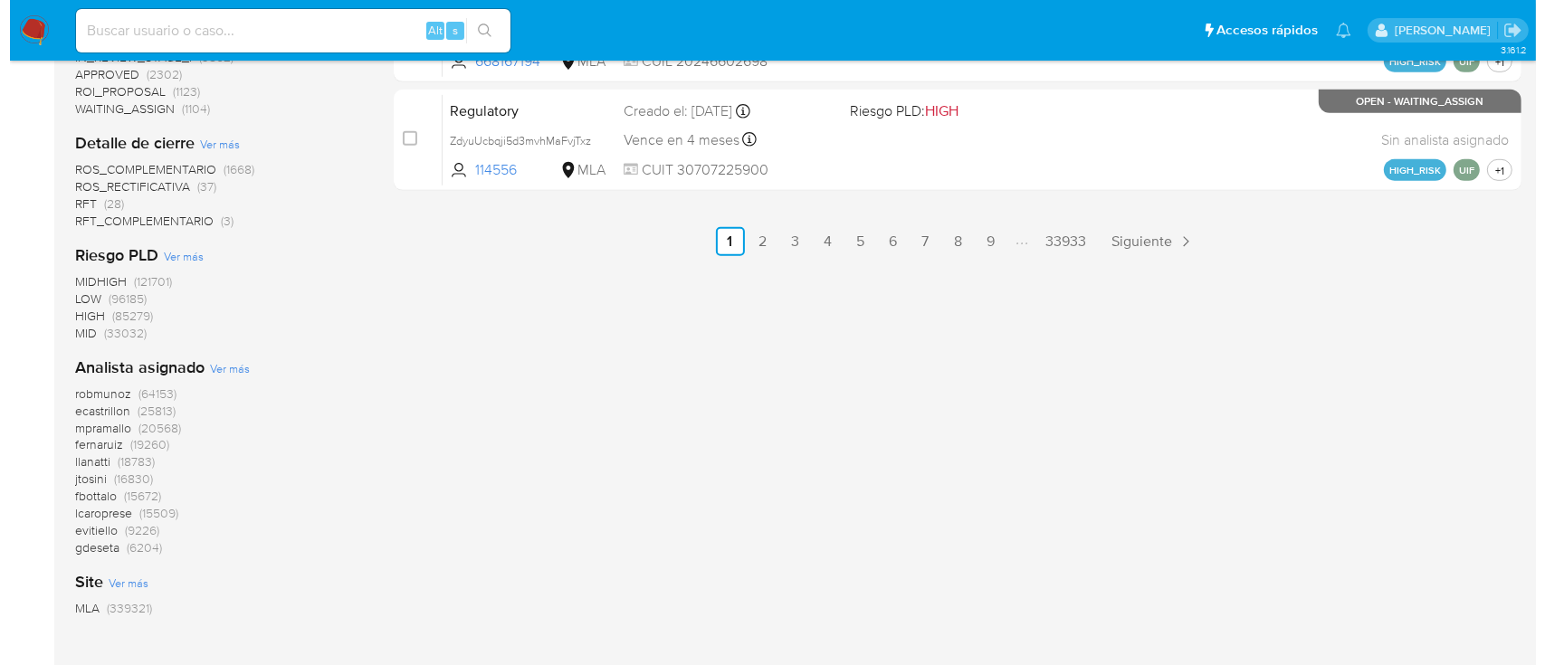
scroll to position [1164, 0]
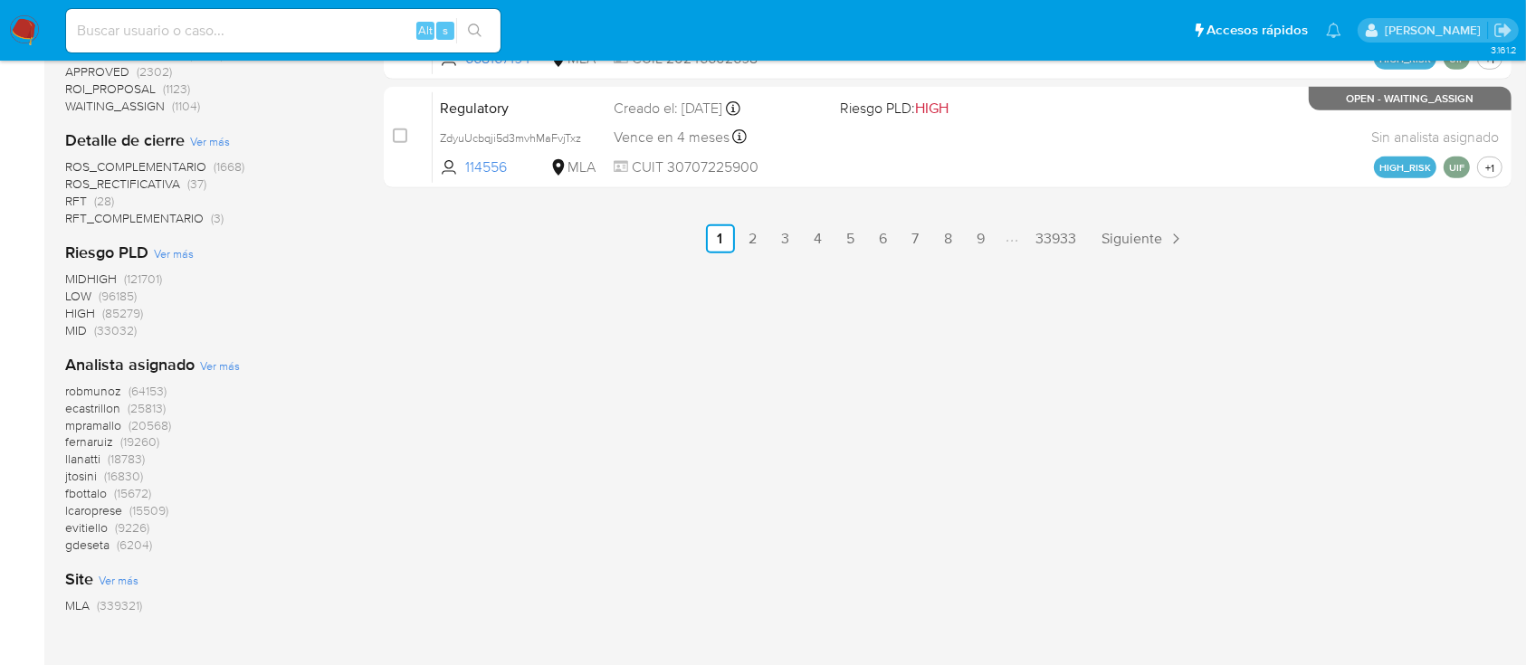
click at [223, 361] on span "Ver más" at bounding box center [220, 366] width 40 height 16
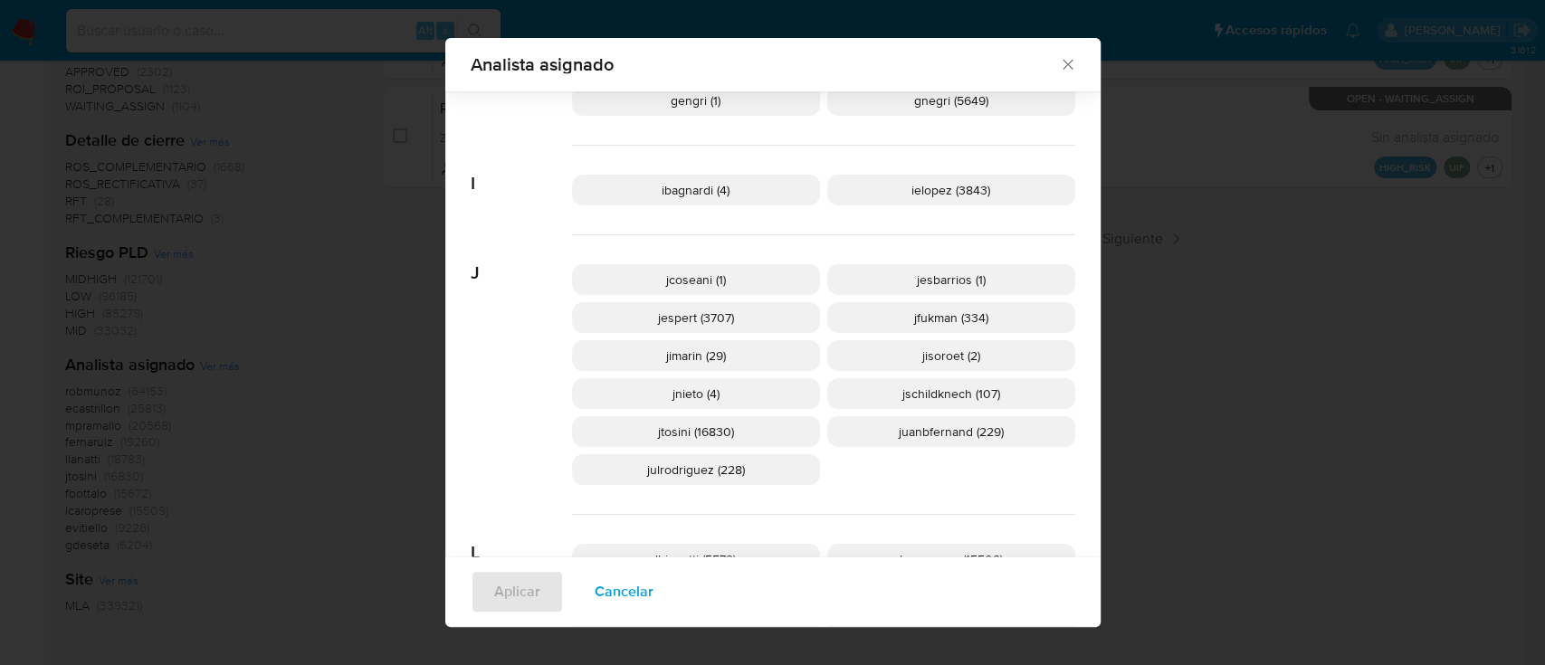
scroll to position [1099, 0]
click at [878, 431] on p "juanbfernand (229)" at bounding box center [951, 430] width 248 height 31
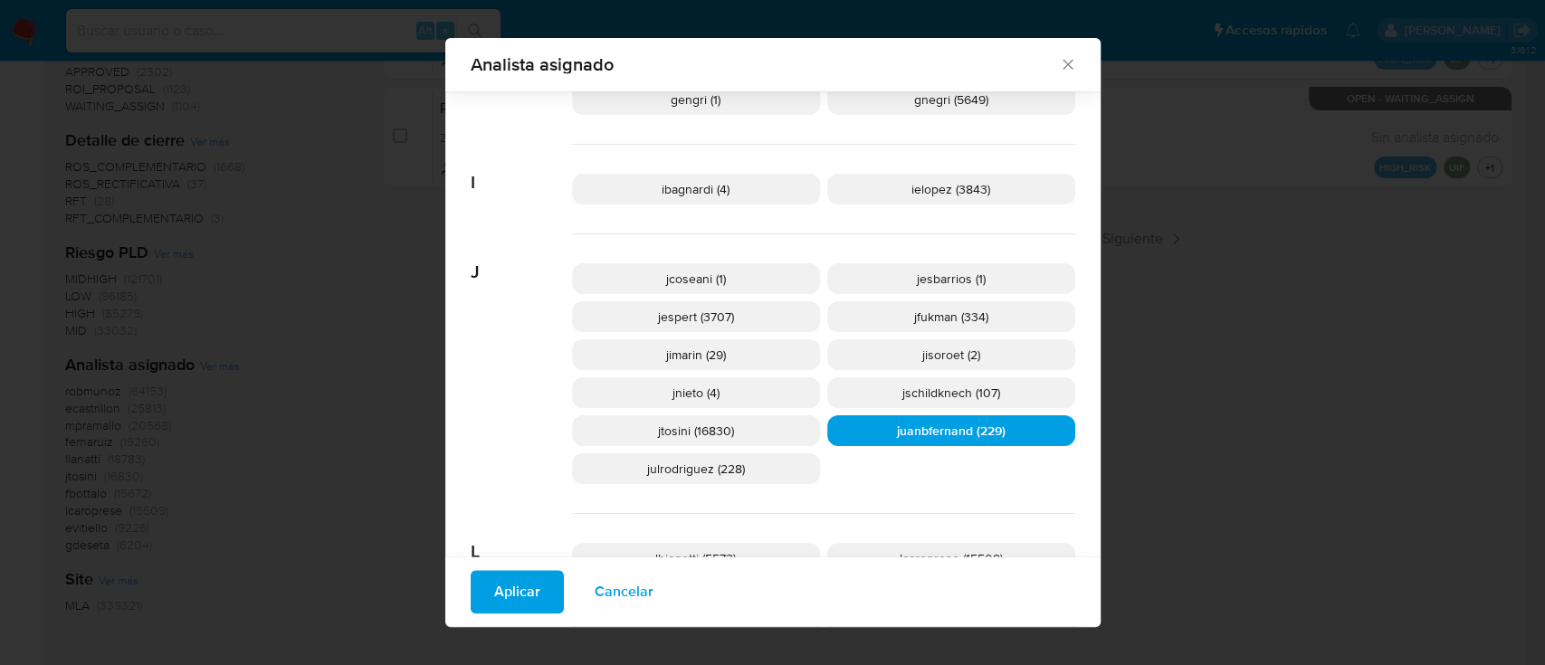
click at [494, 606] on span "Aplicar" at bounding box center [517, 593] width 46 height 40
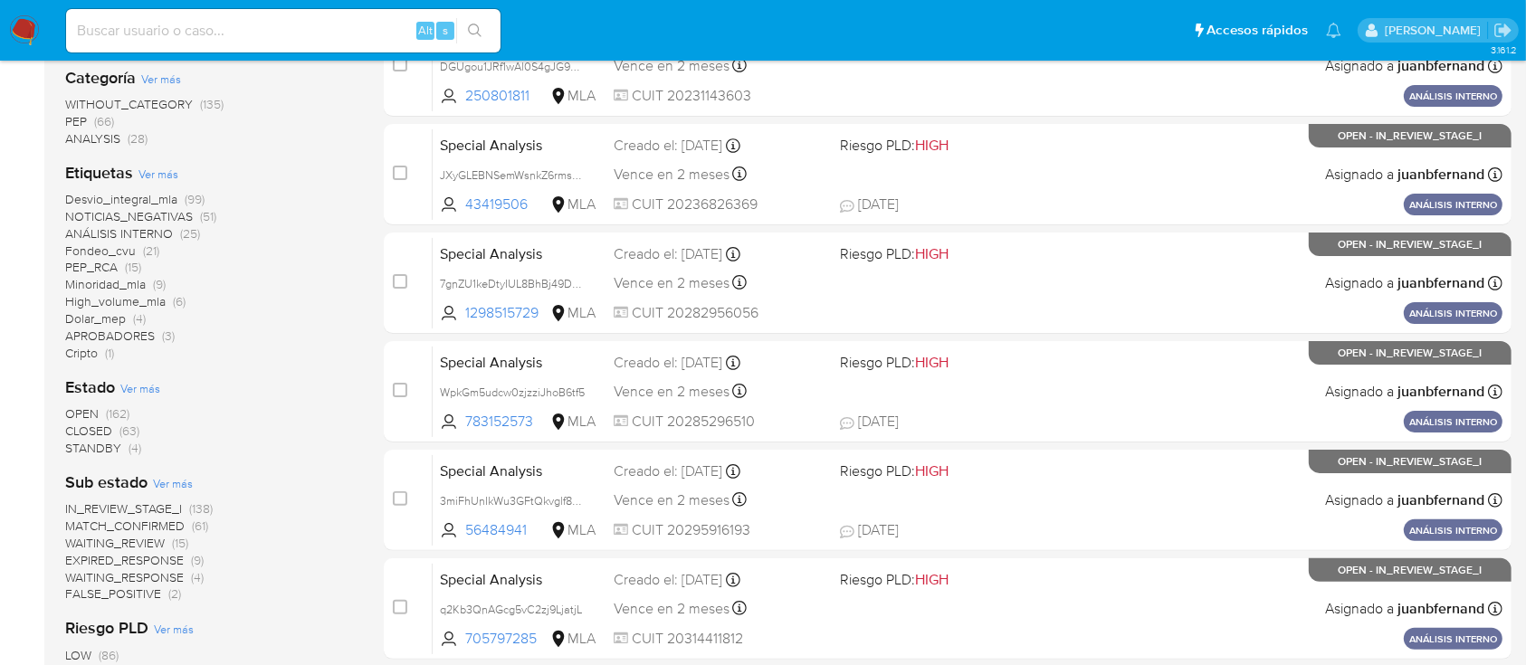
scroll to position [366, 0]
click at [86, 416] on span "OPEN" at bounding box center [81, 415] width 33 height 18
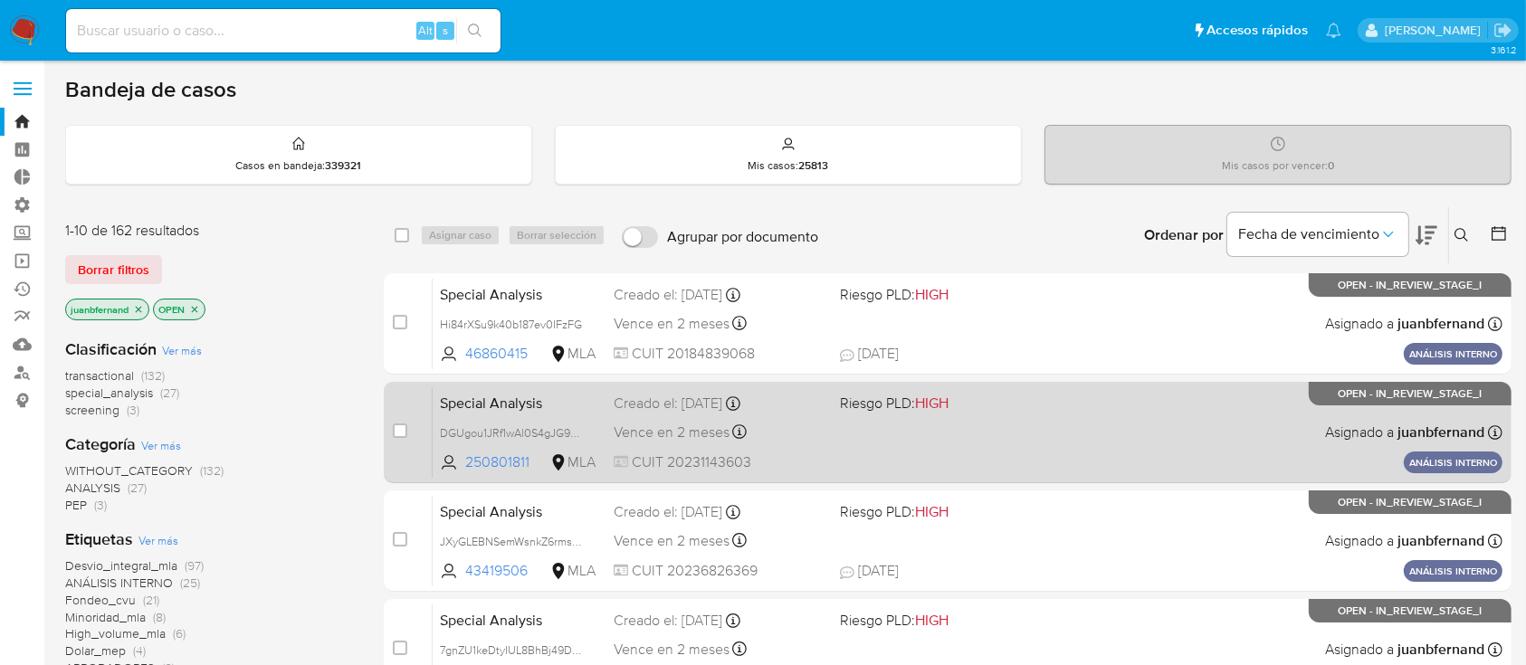
click at [775, 408] on div "Creado el: 16/09/2025 Creado el: 16/09/2025 10:13:25" at bounding box center [719, 404] width 211 height 20
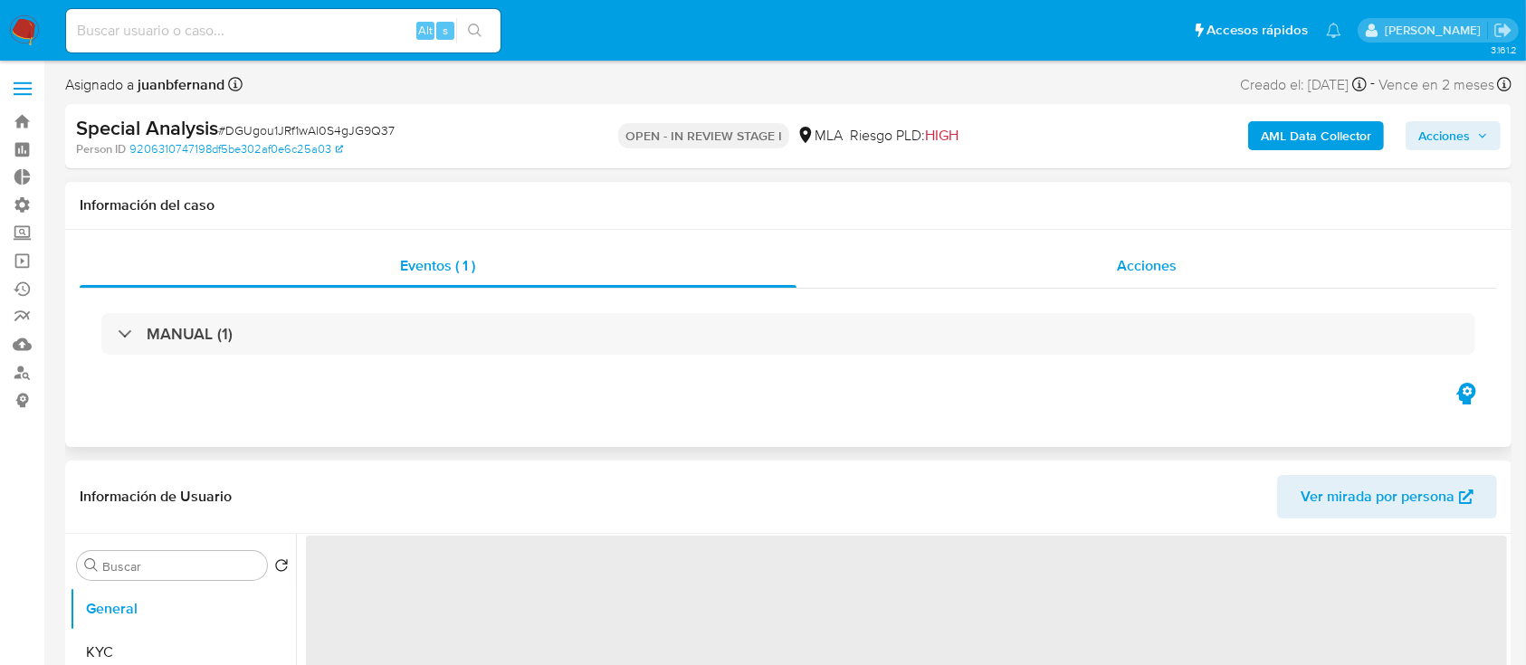
select select "10"
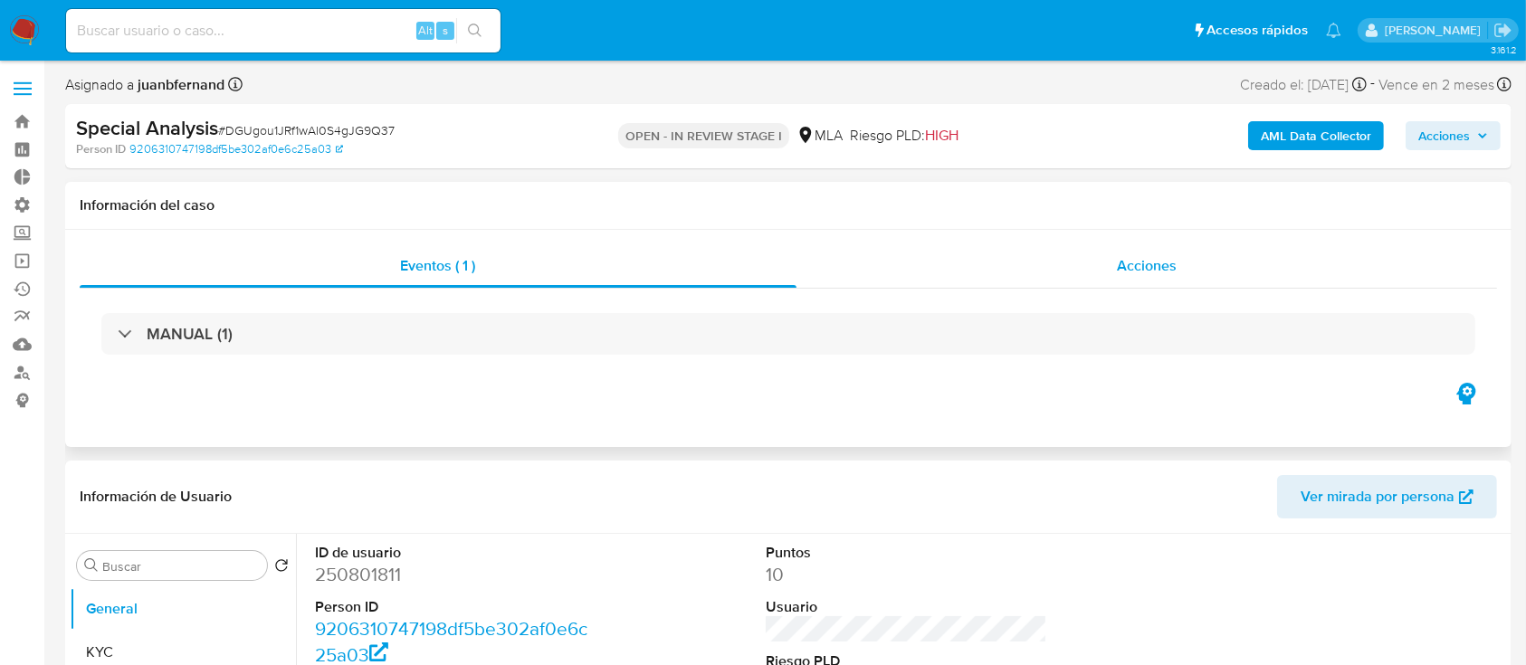
click at [924, 270] on div "Acciones" at bounding box center [1147, 265] width 701 height 43
